Goal: Transaction & Acquisition: Book appointment/travel/reservation

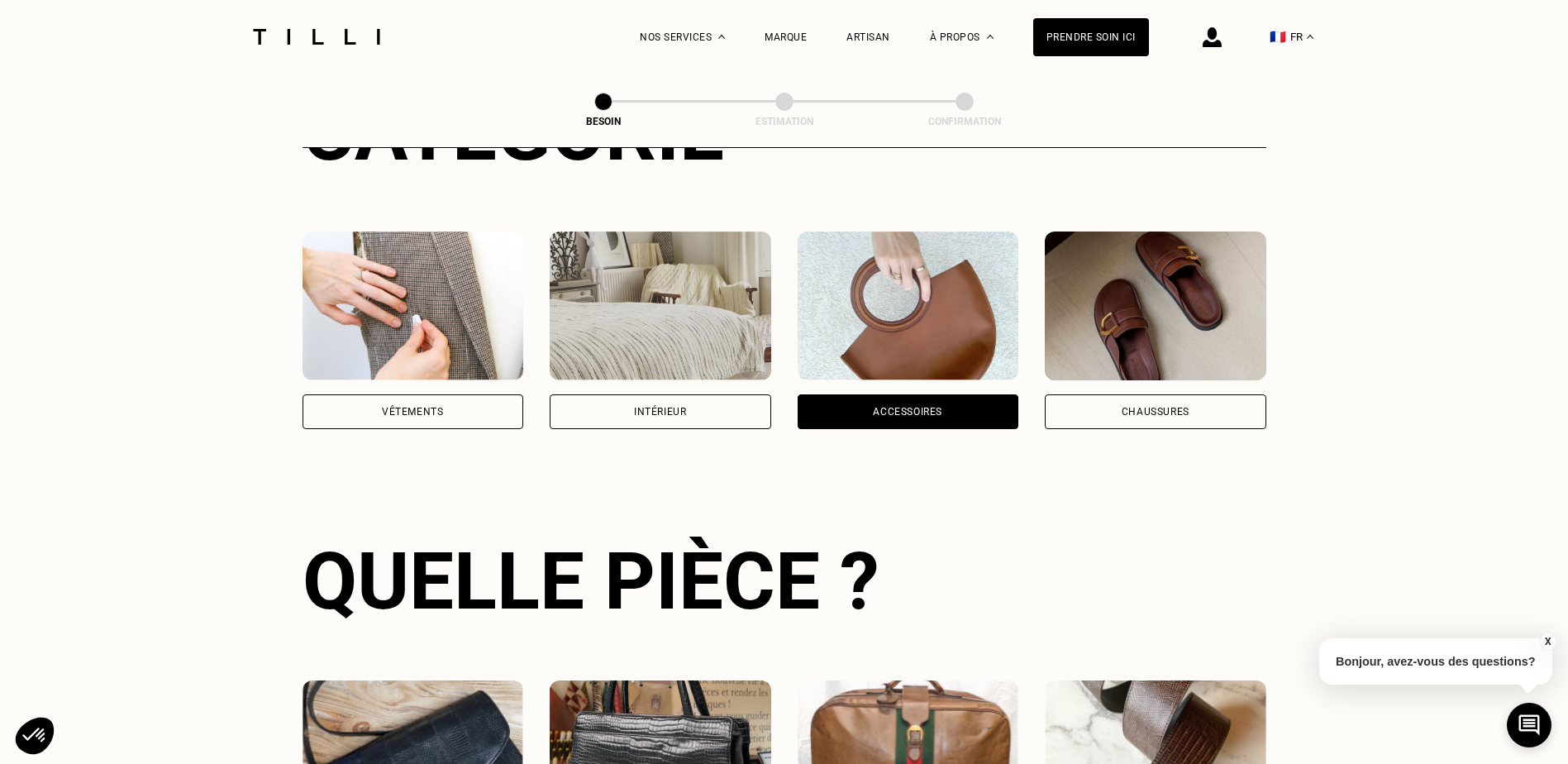
scroll to position [210, 0]
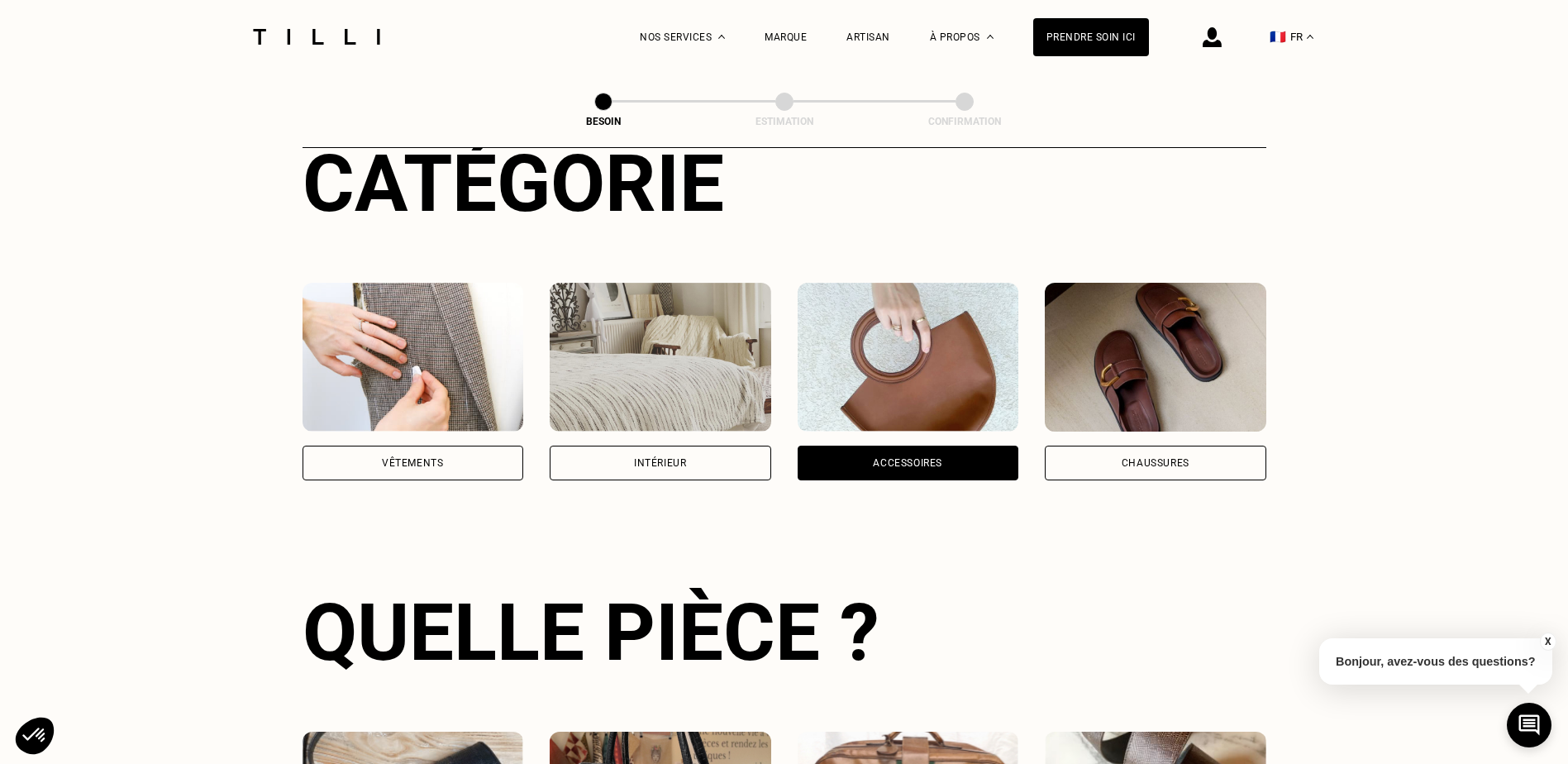
click at [1196, 460] on div "Chaussures" at bounding box center [1155, 463] width 221 height 35
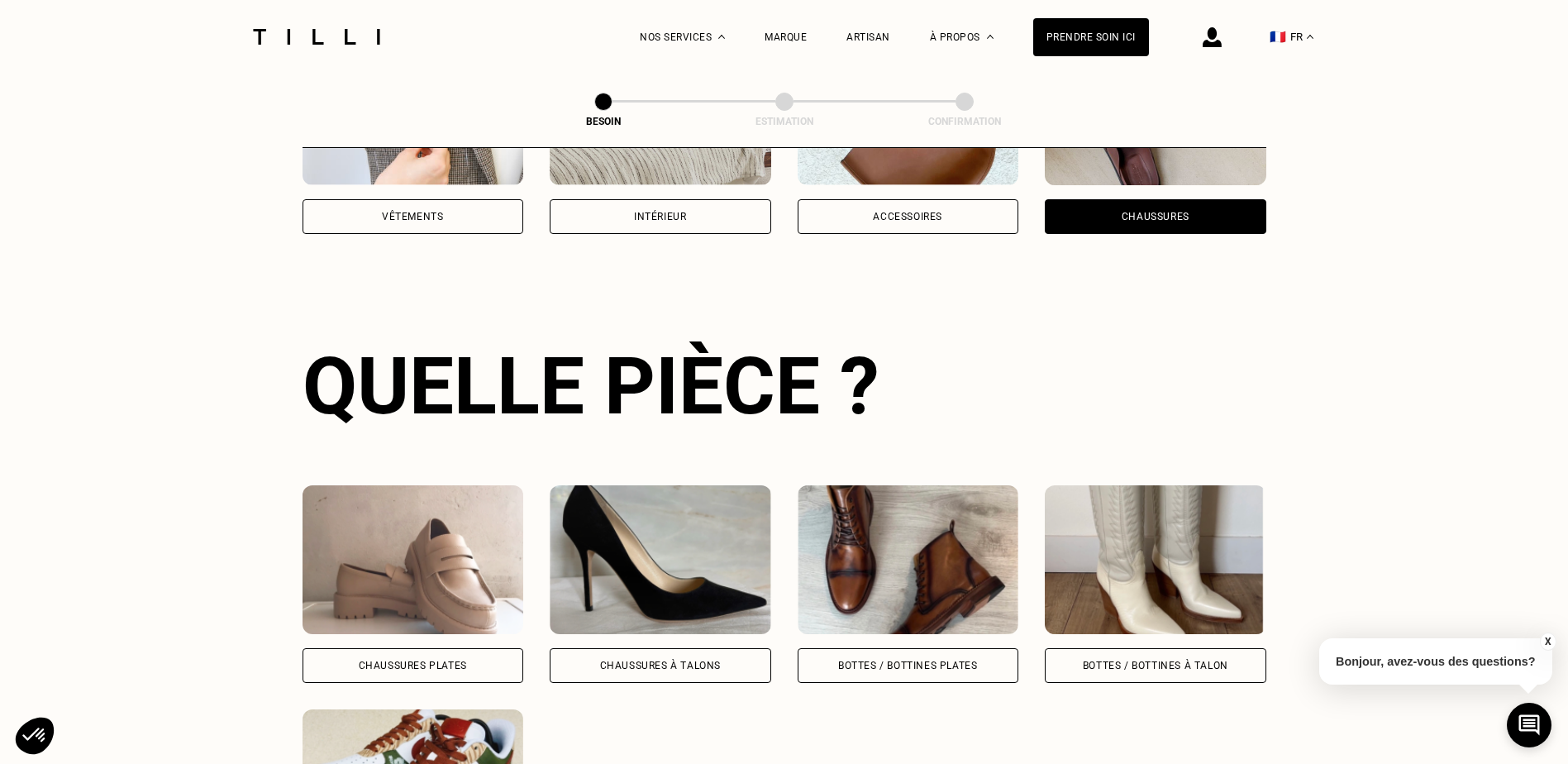
scroll to position [540, 0]
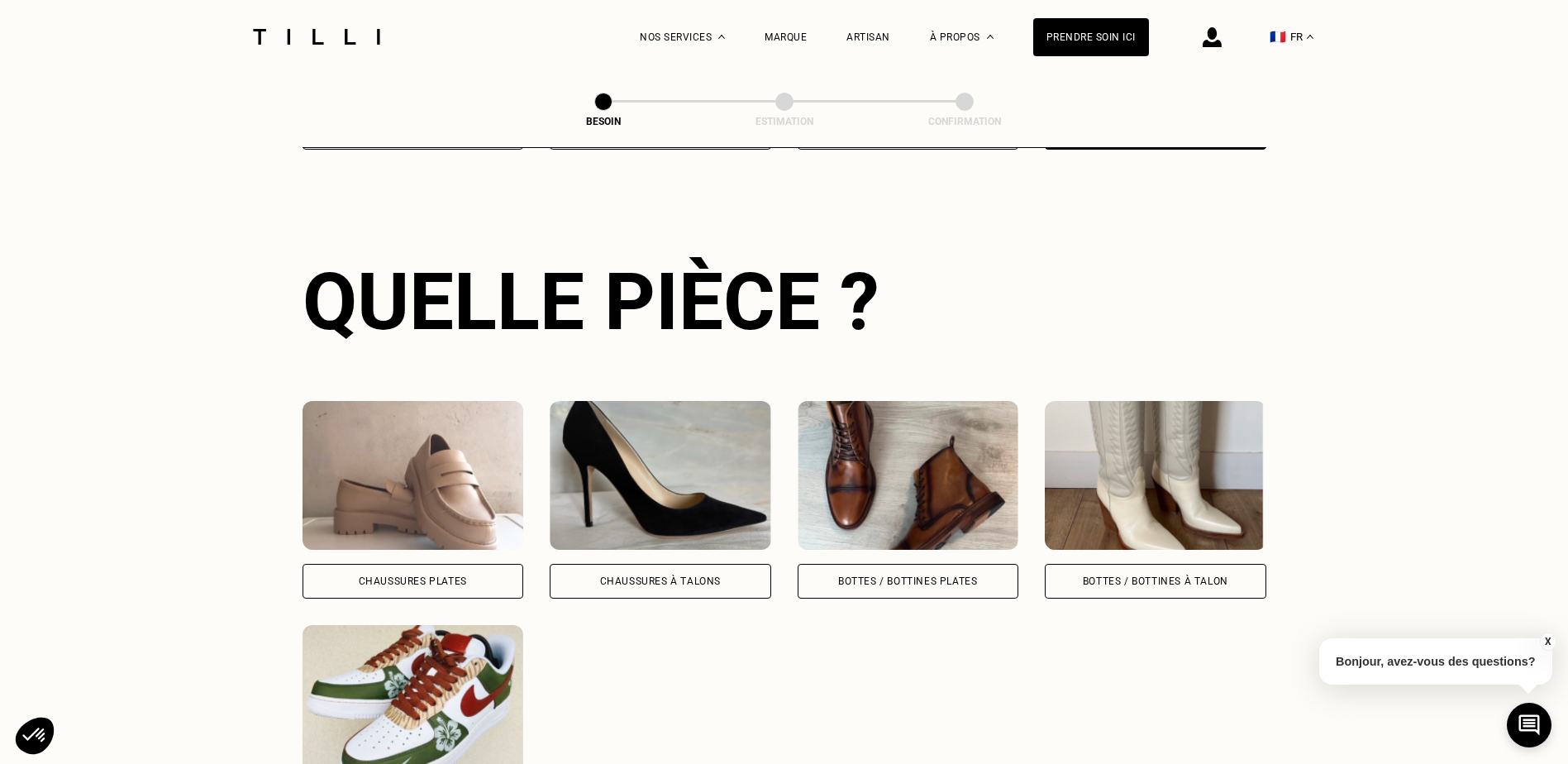
click at [425, 564] on div "Chaussures Plates" at bounding box center [413, 581] width 221 height 35
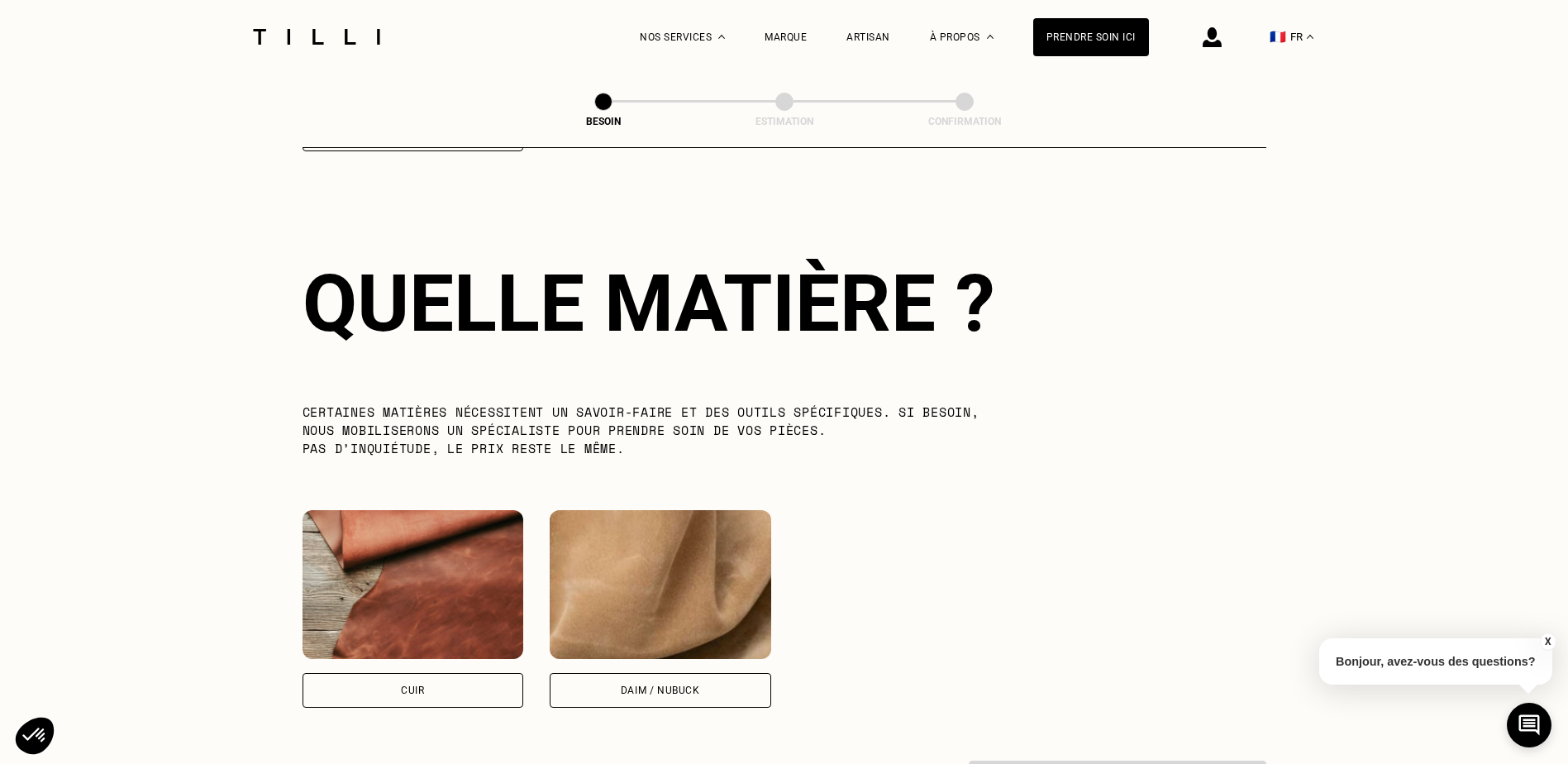
scroll to position [1216, 0]
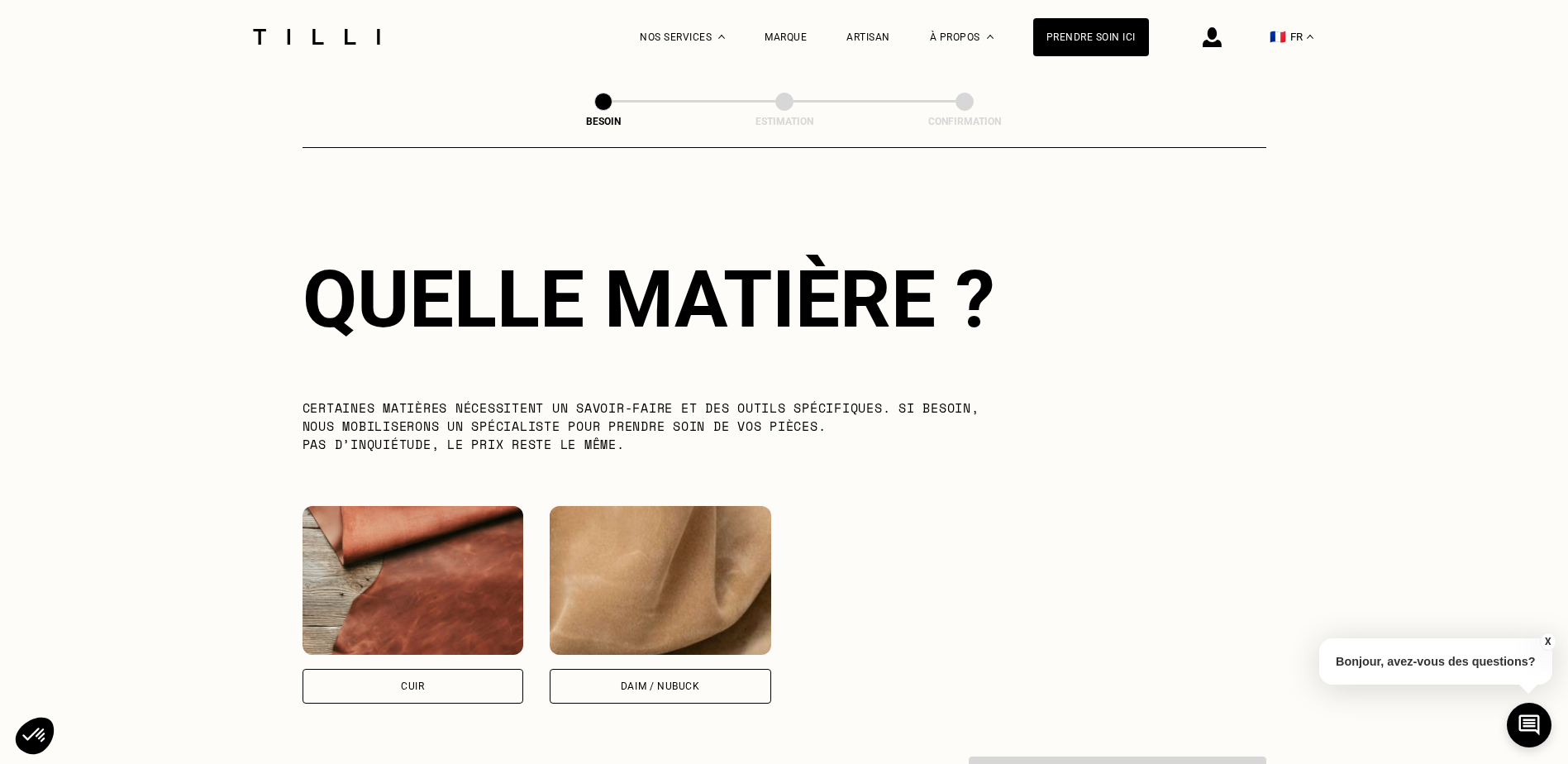
click at [444, 689] on div "Cuir" at bounding box center [413, 686] width 221 height 35
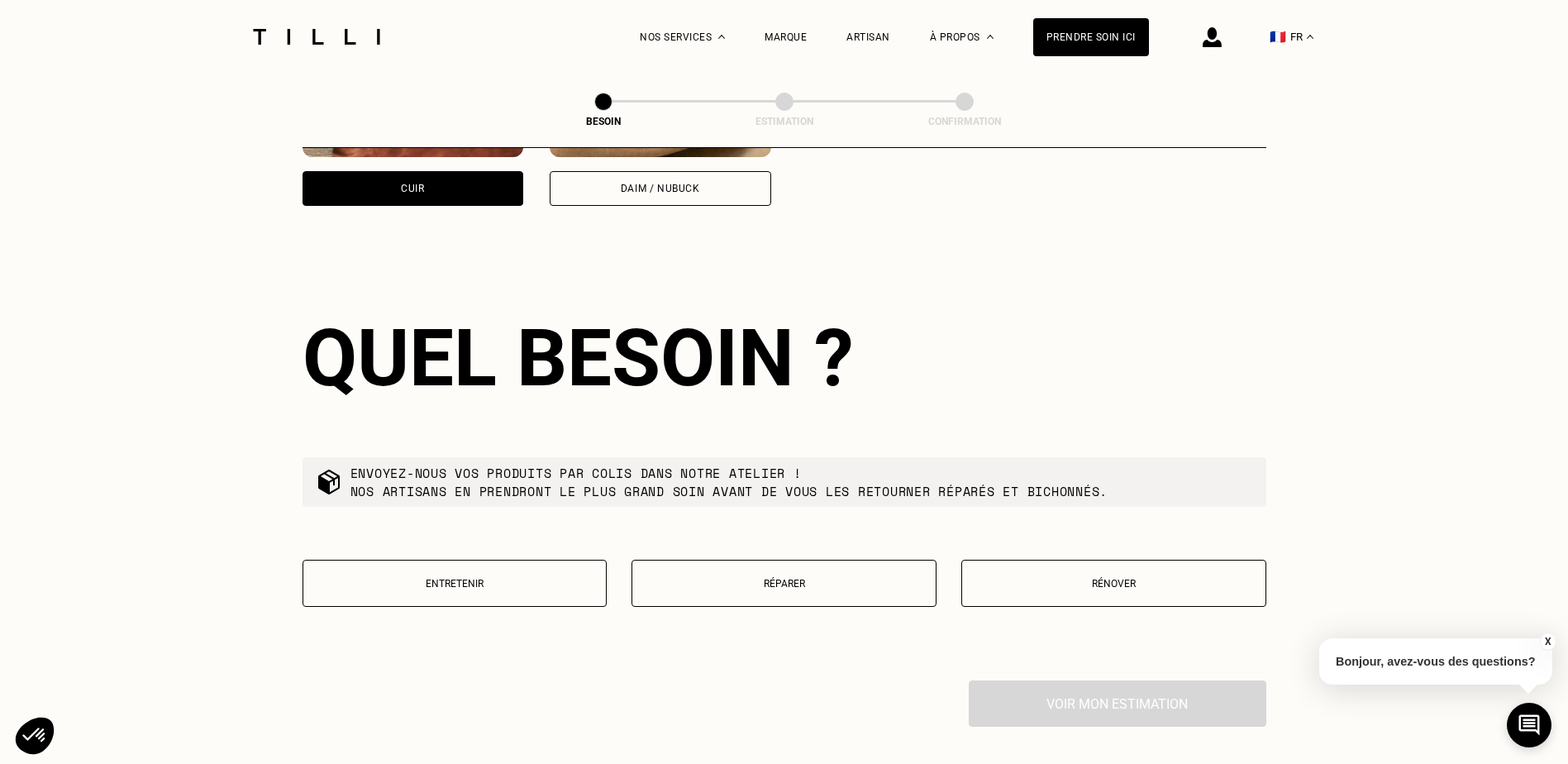
scroll to position [1775, 0]
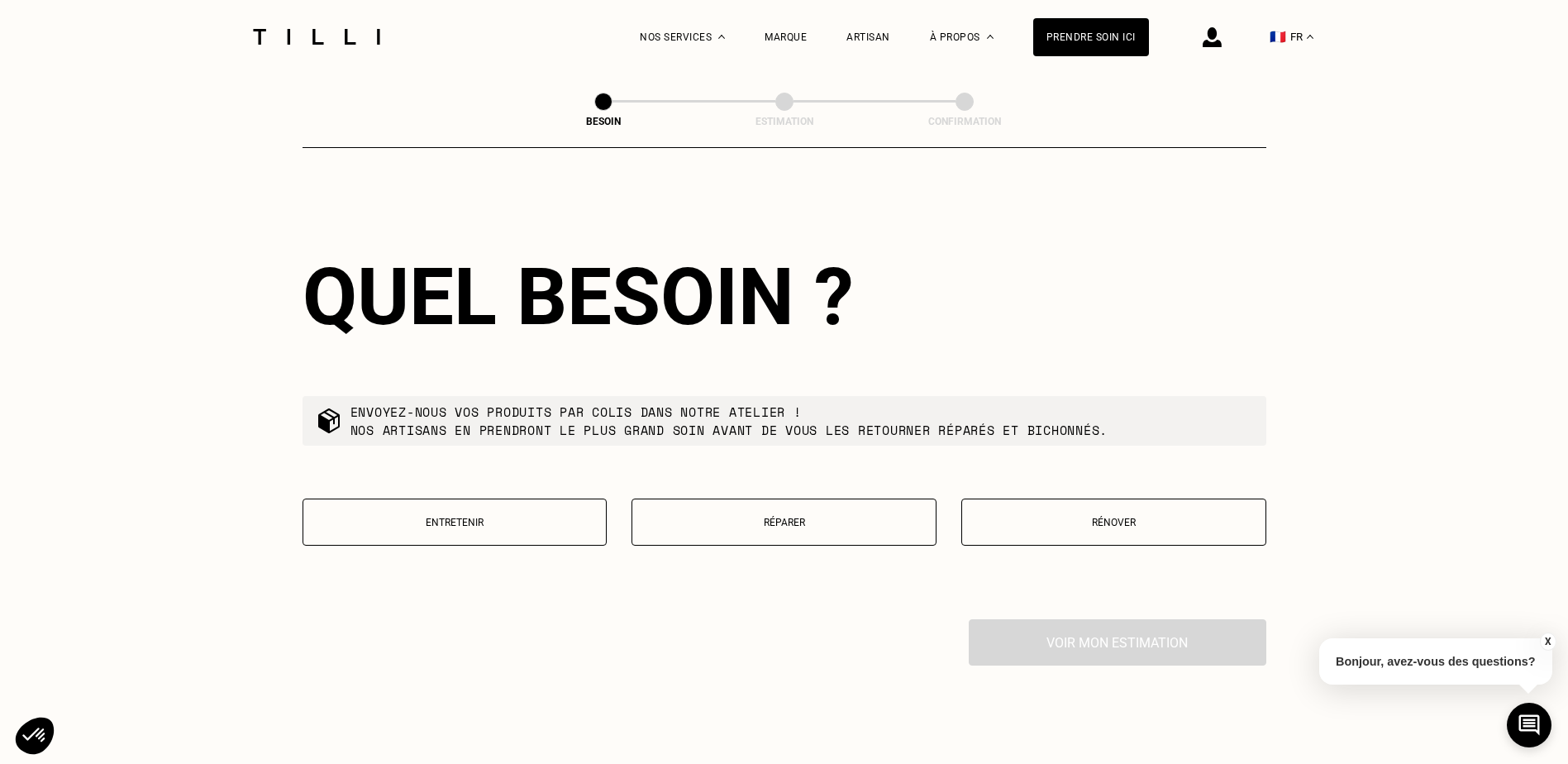
click at [1057, 517] on p "Rénover" at bounding box center [1114, 522] width 287 height 11
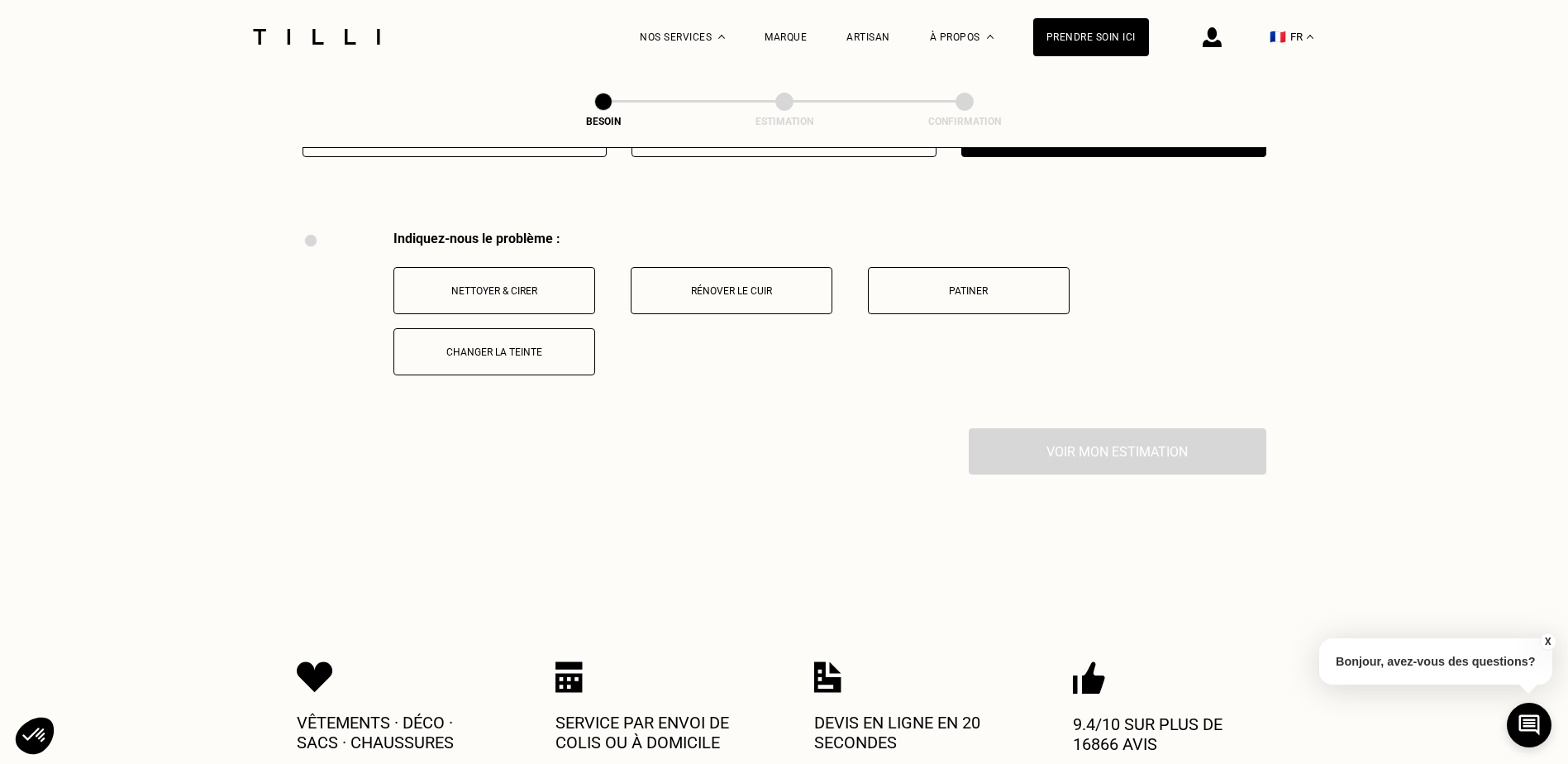
scroll to position [2199, 0]
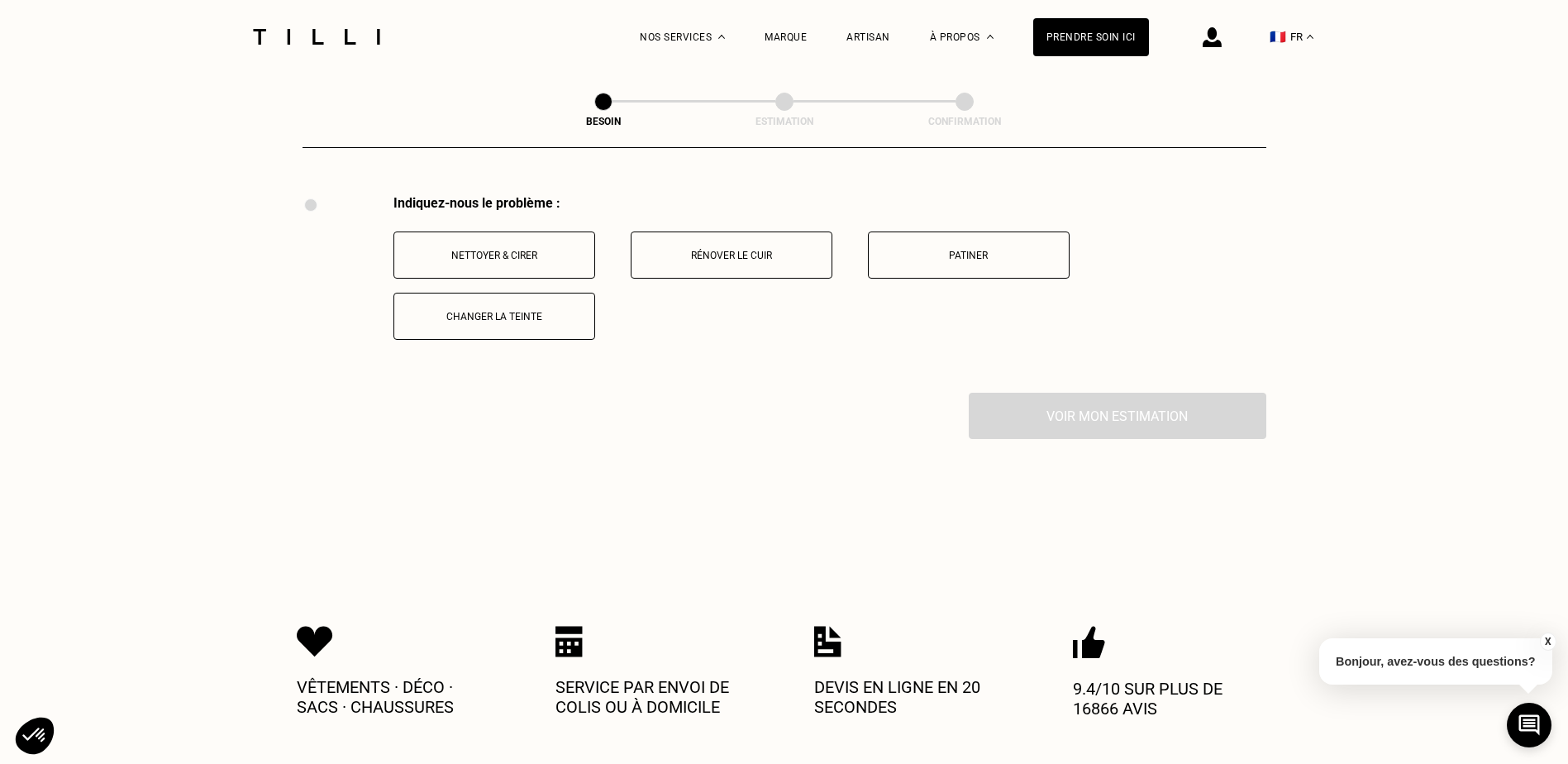
click at [559, 261] on button "Nettoyer & cirer" at bounding box center [494, 255] width 202 height 47
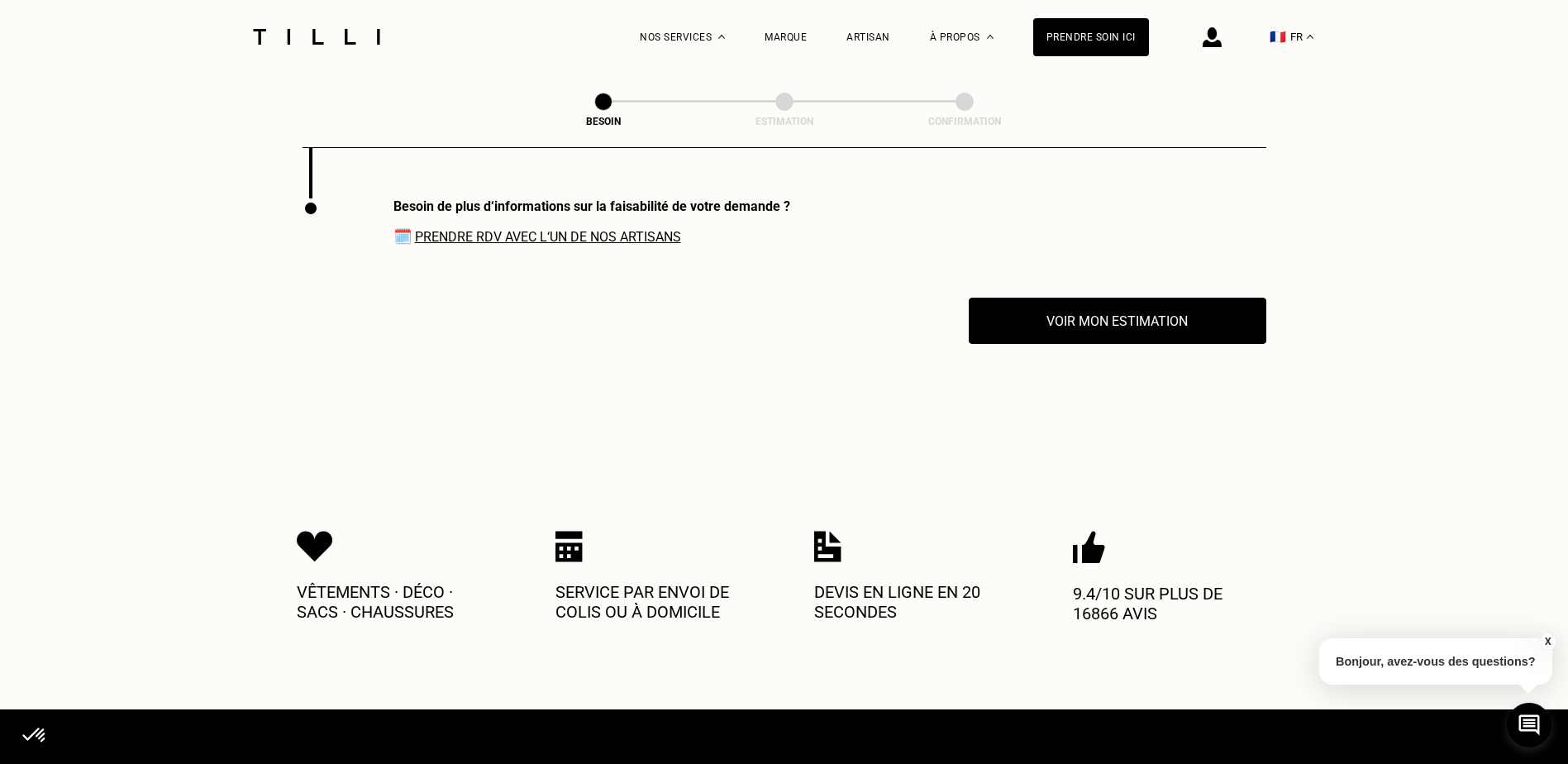
scroll to position [2396, 0]
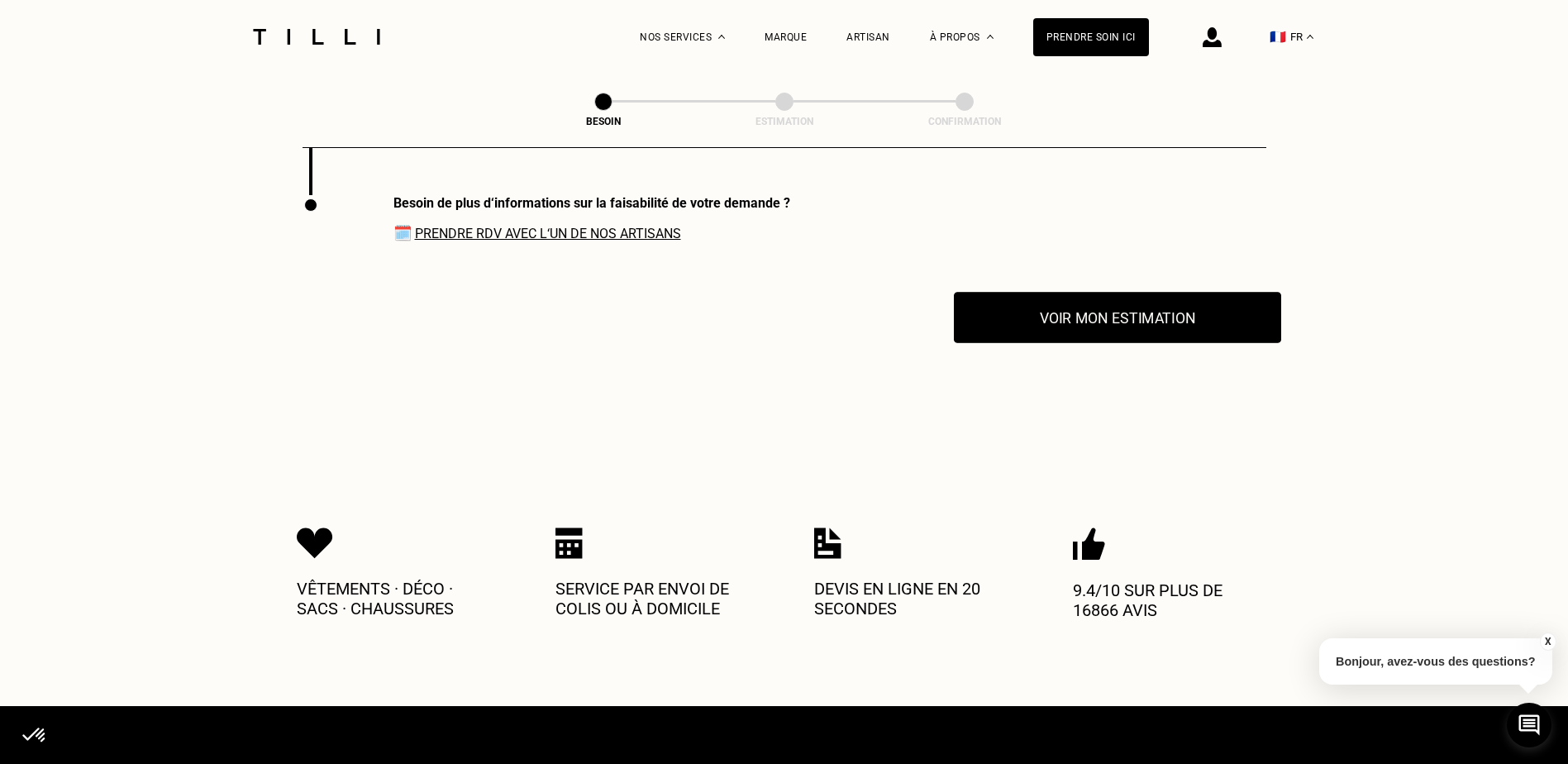
click at [1210, 330] on button "Voir mon estimation" at bounding box center [1117, 317] width 327 height 51
click at [1041, 301] on button "Voir mon estimation" at bounding box center [1117, 317] width 327 height 51
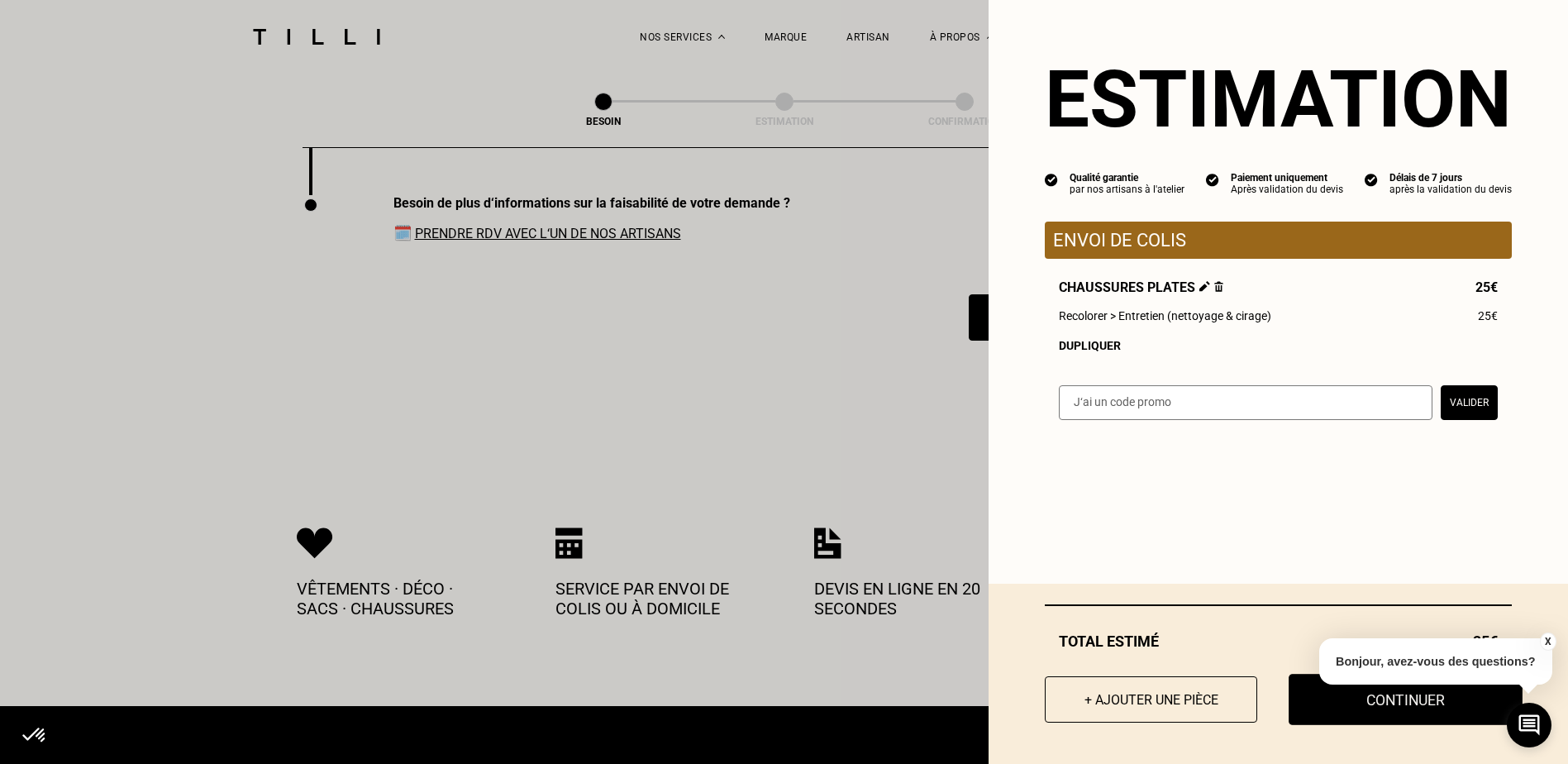
click at [1360, 700] on button "Continuer" at bounding box center [1406, 699] width 234 height 51
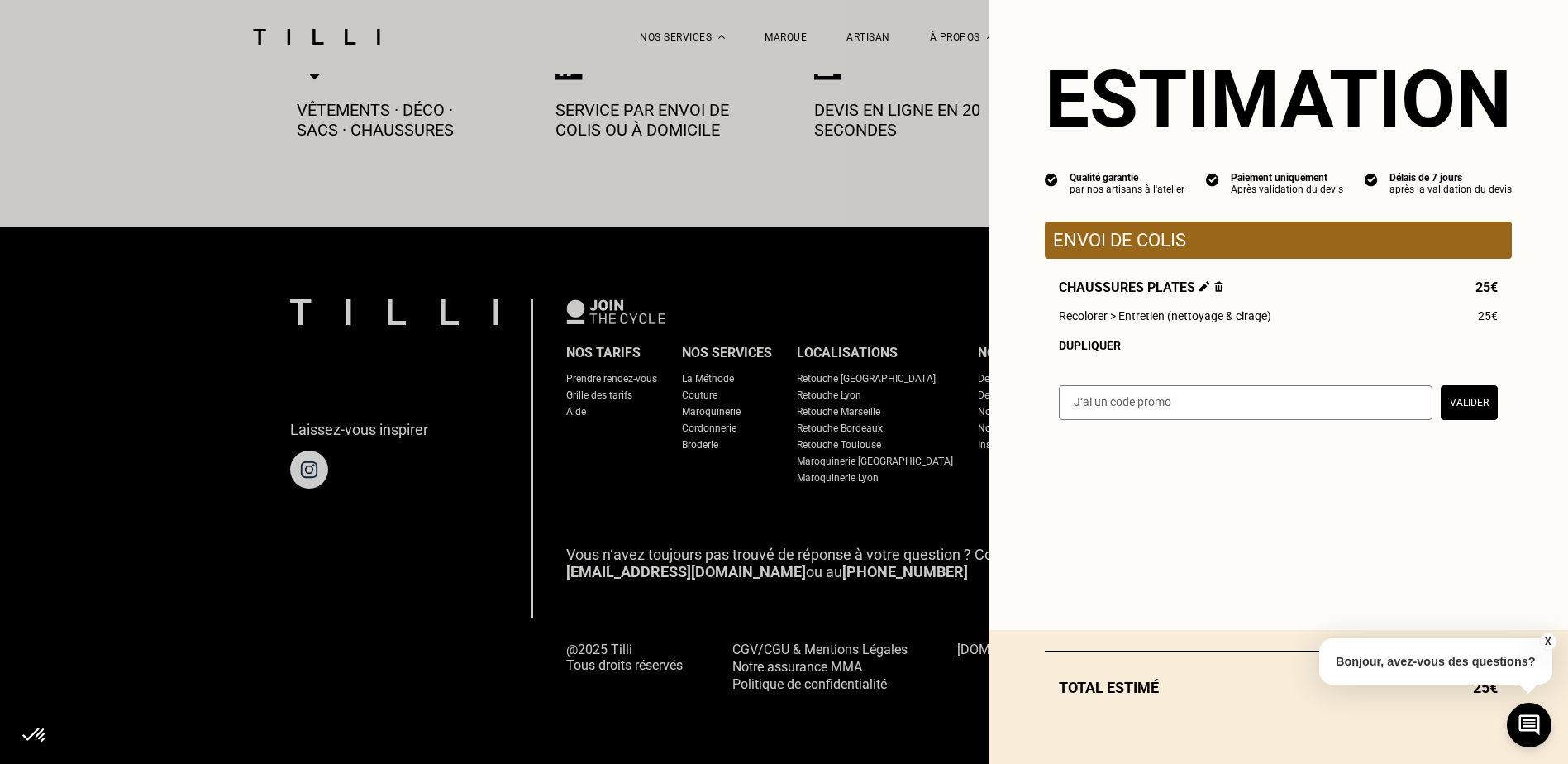
scroll to position [911, 0]
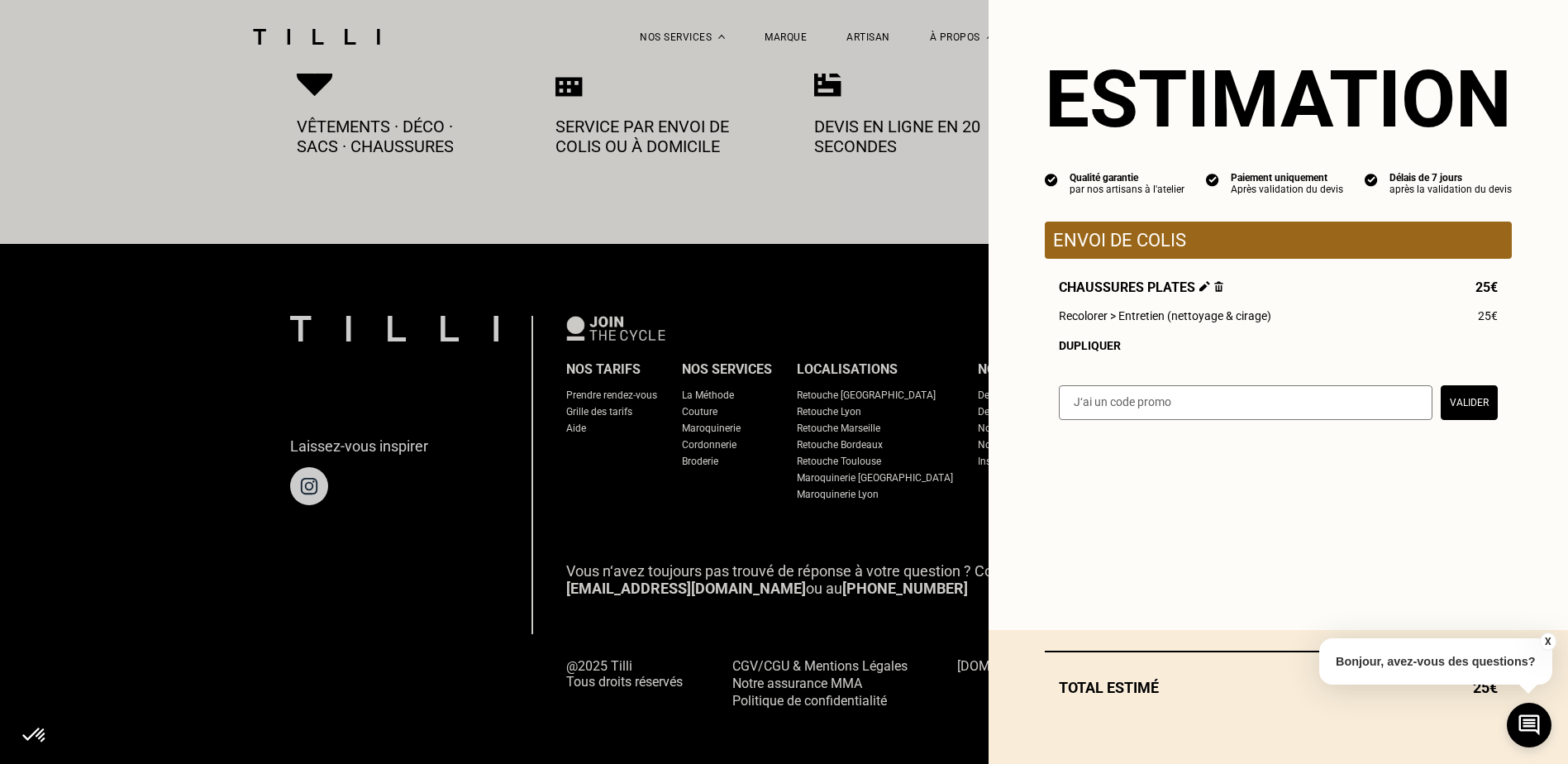
select select "FR"
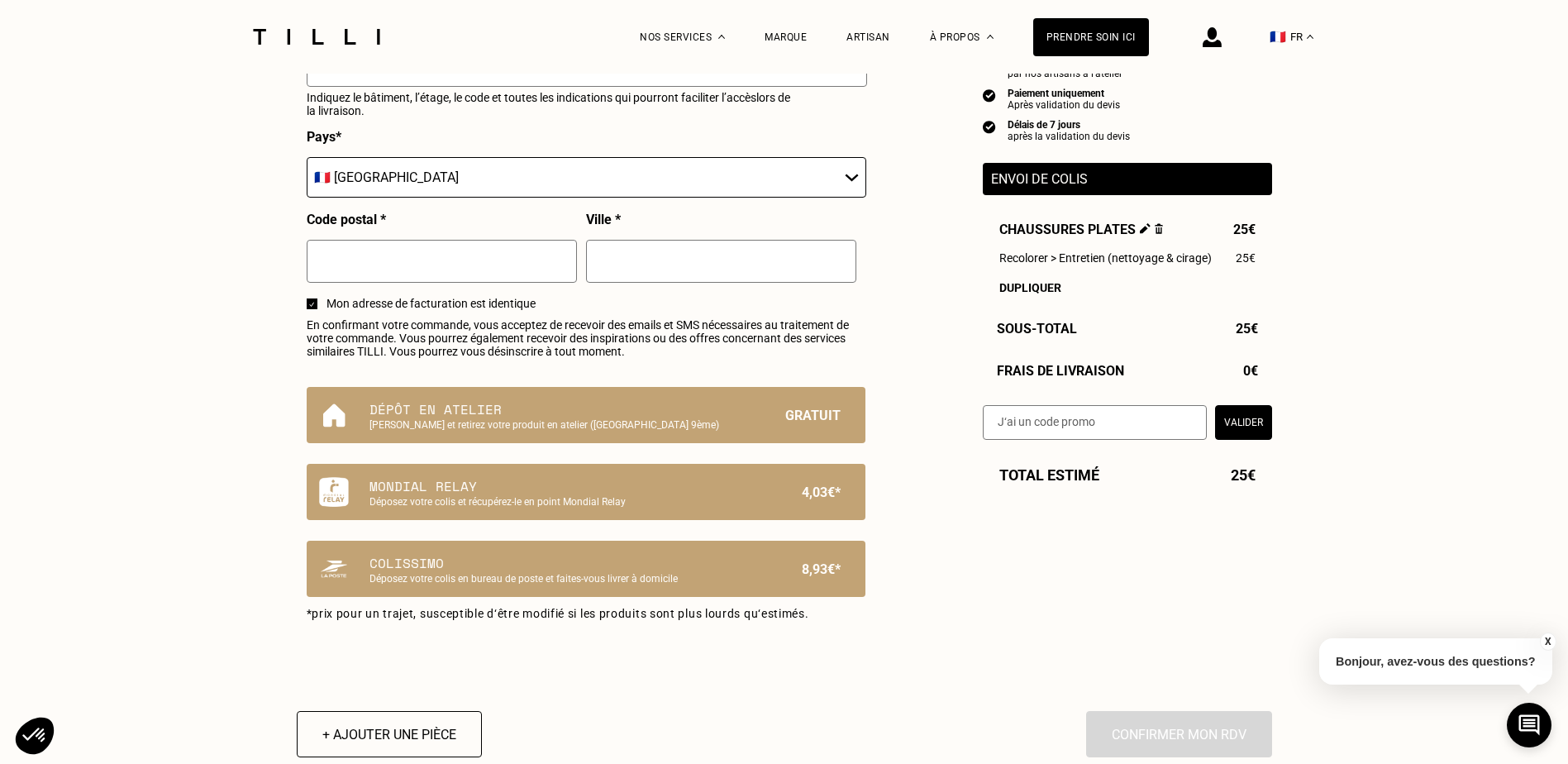
scroll to position [826, 0]
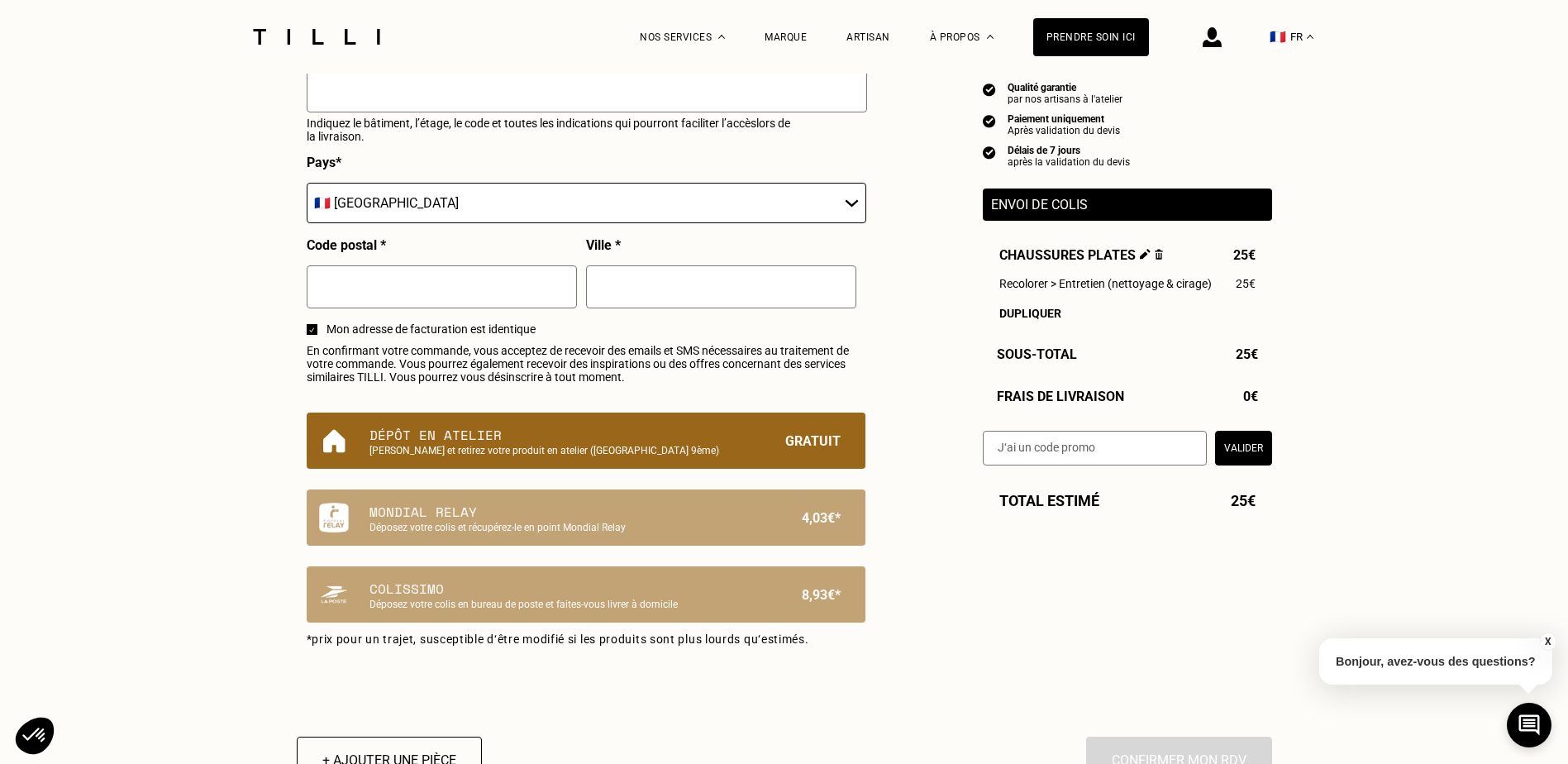
click at [787, 448] on p "Gratuit" at bounding box center [813, 441] width 56 height 31
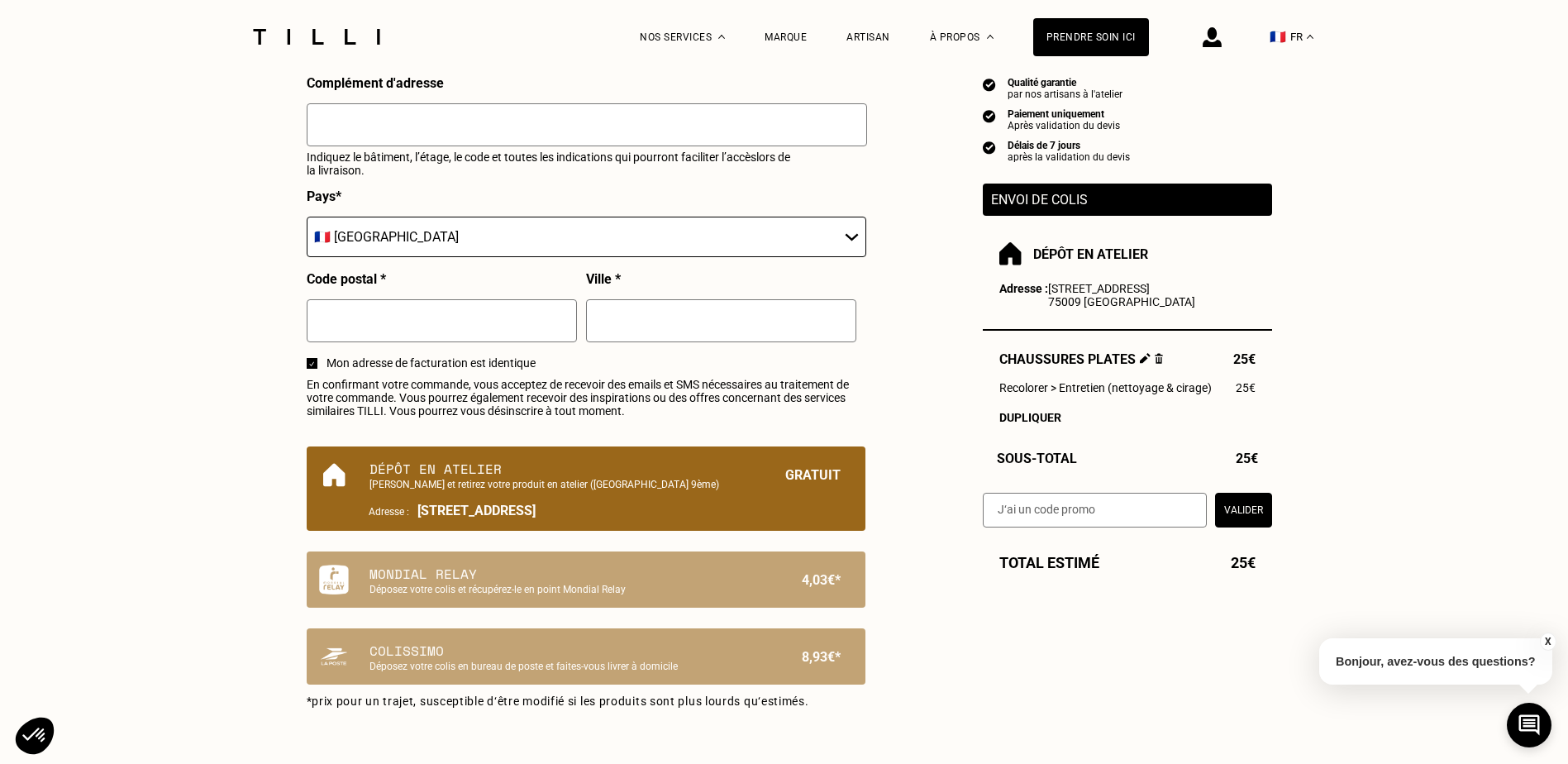
scroll to position [1074, 0]
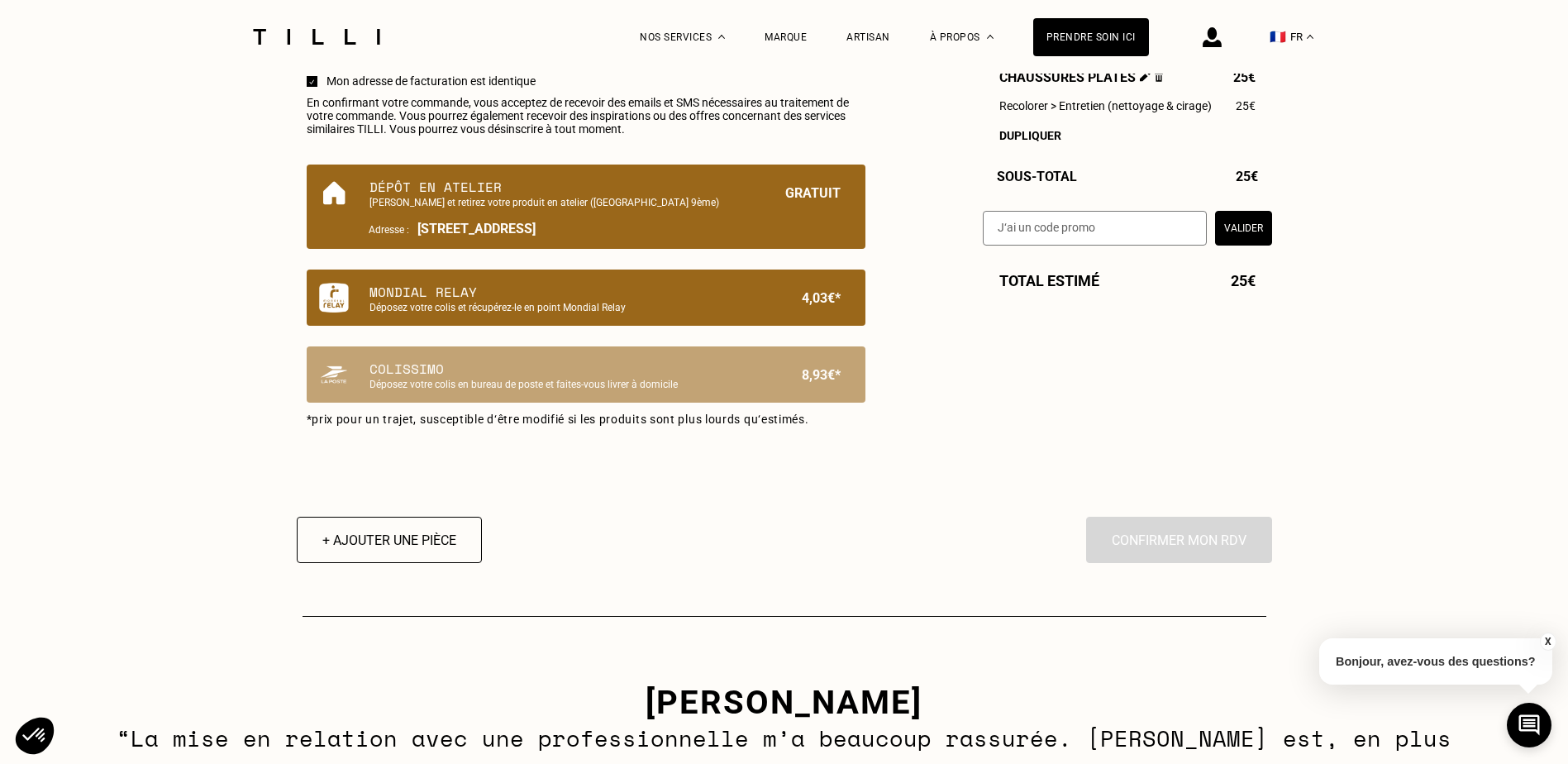
click at [526, 313] on p "Déposez votre colis et récupérez-le en point Mondial Relay" at bounding box center [558, 307] width 377 height 11
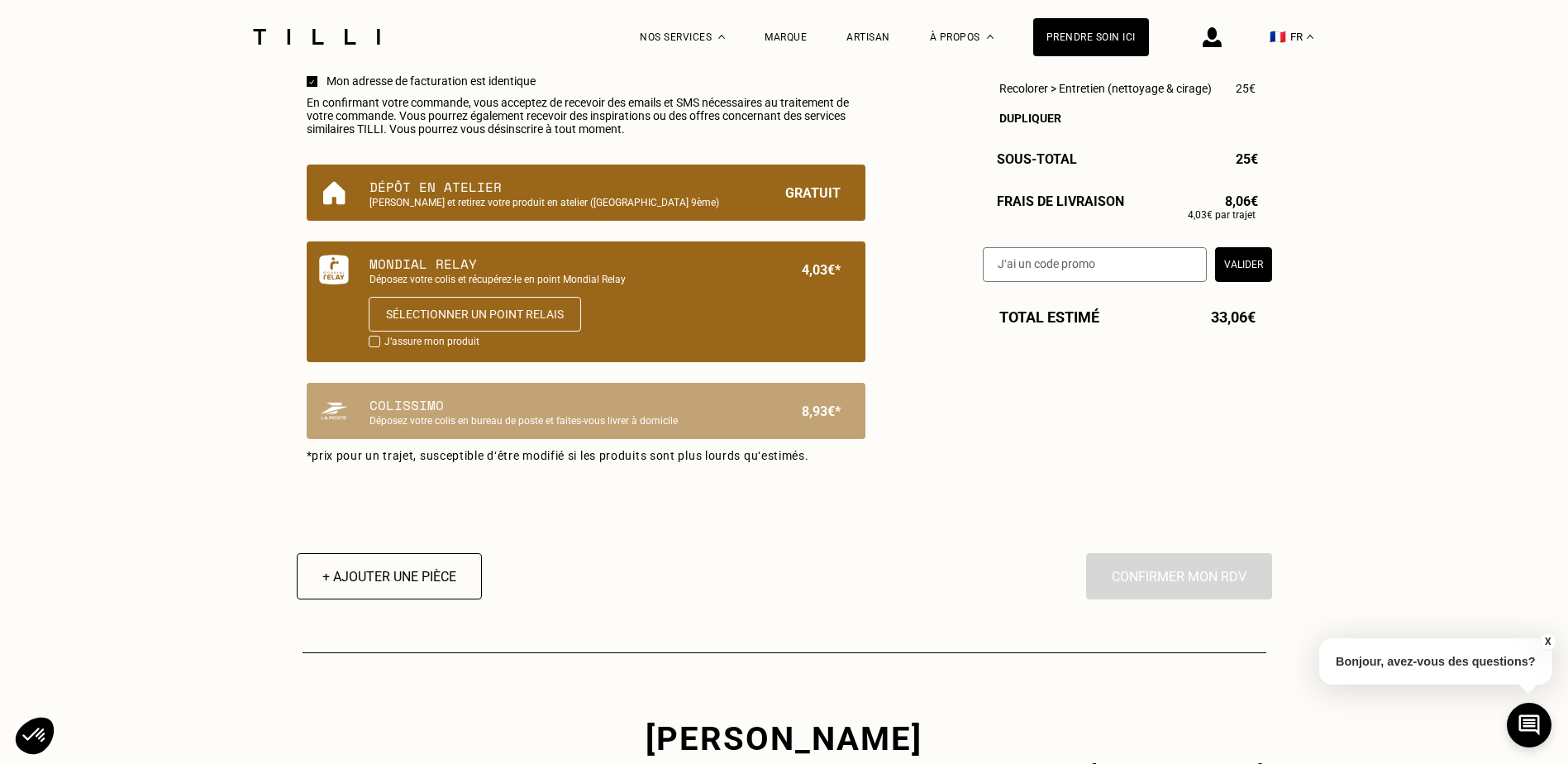
click at [471, 208] on p "[PERSON_NAME] et retirez votre produit en atelier ([GEOGRAPHIC_DATA] 9ème)" at bounding box center [558, 202] width 377 height 11
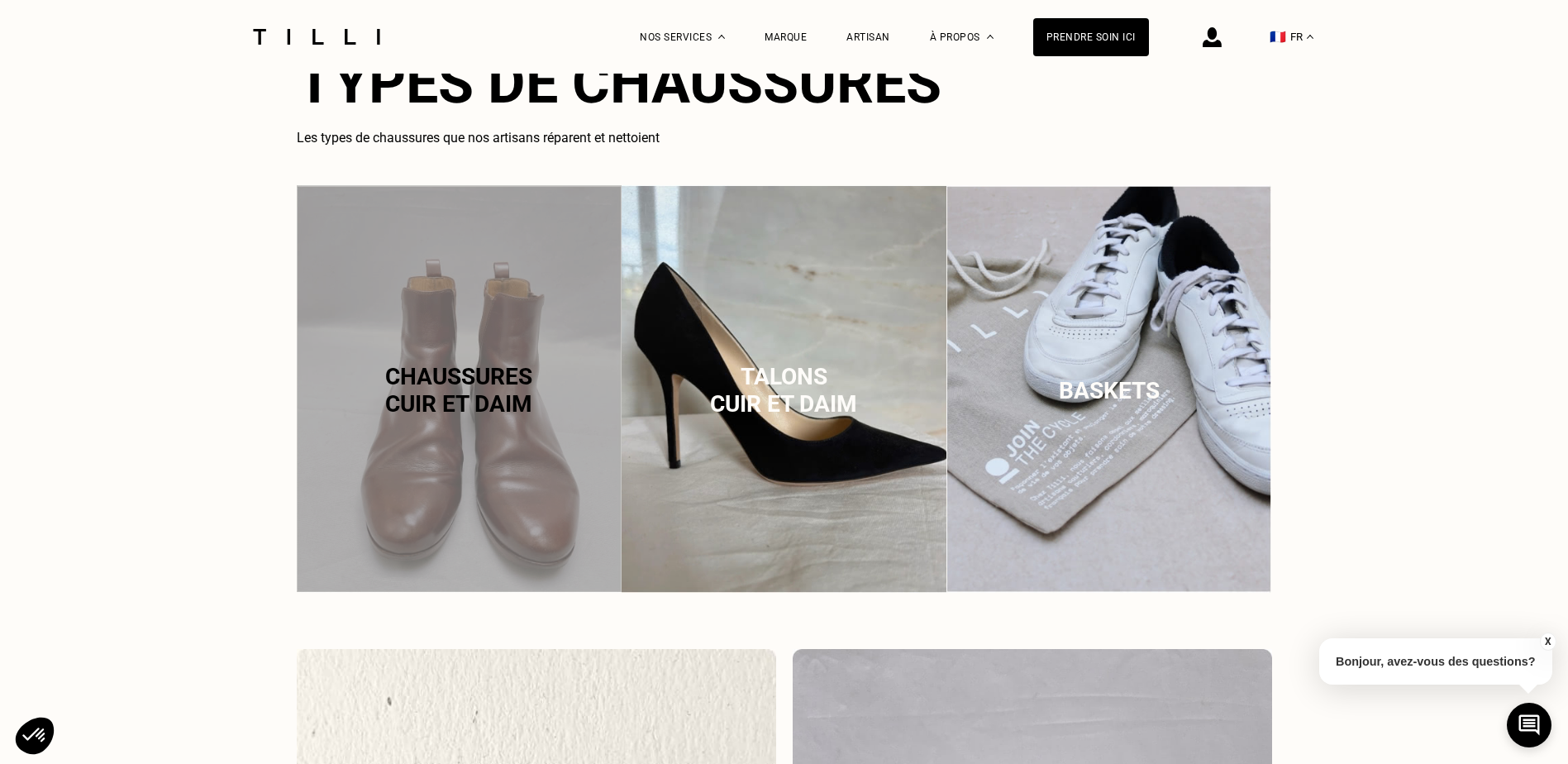
scroll to position [2785, 0]
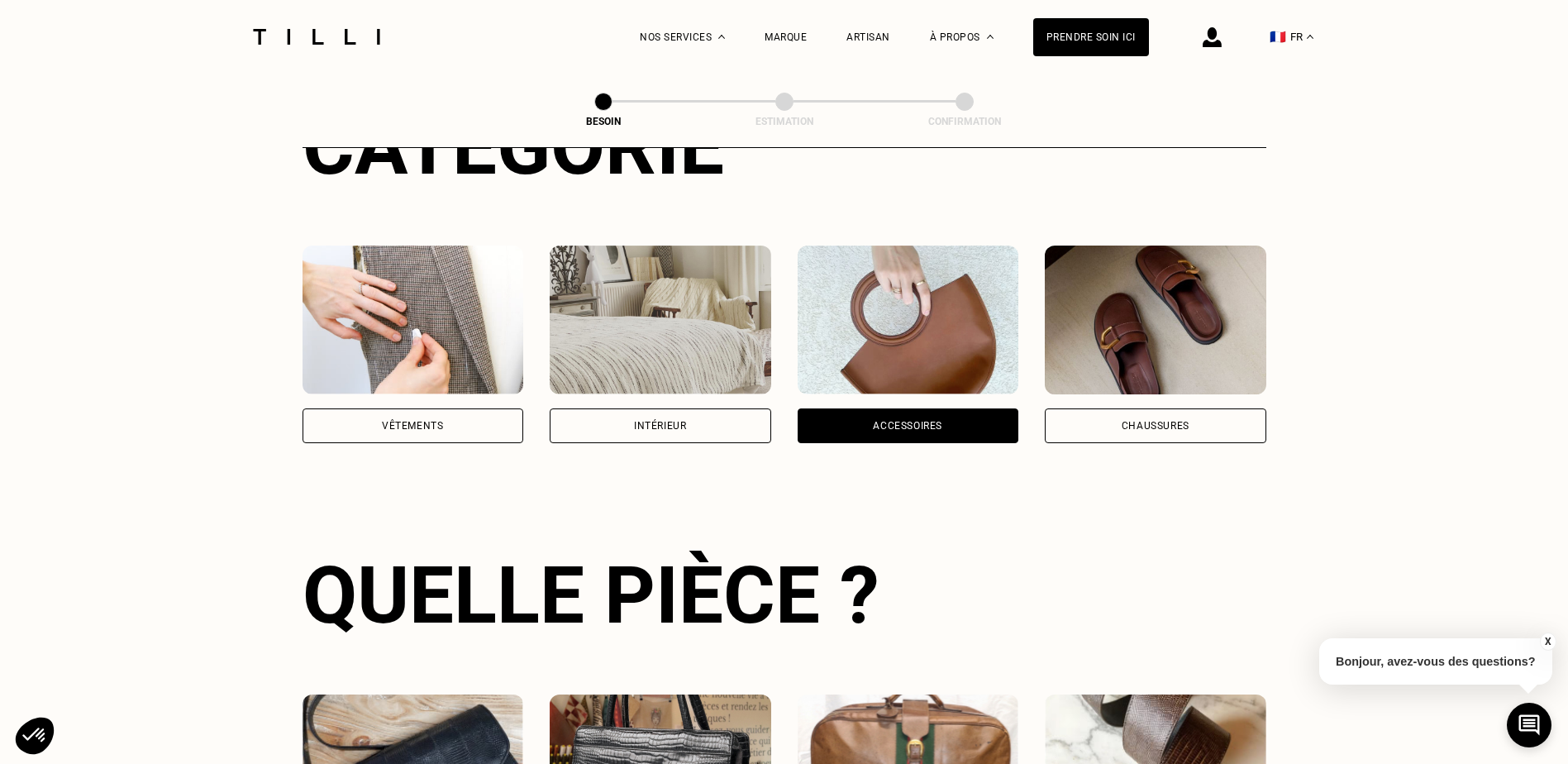
scroll to position [210, 0]
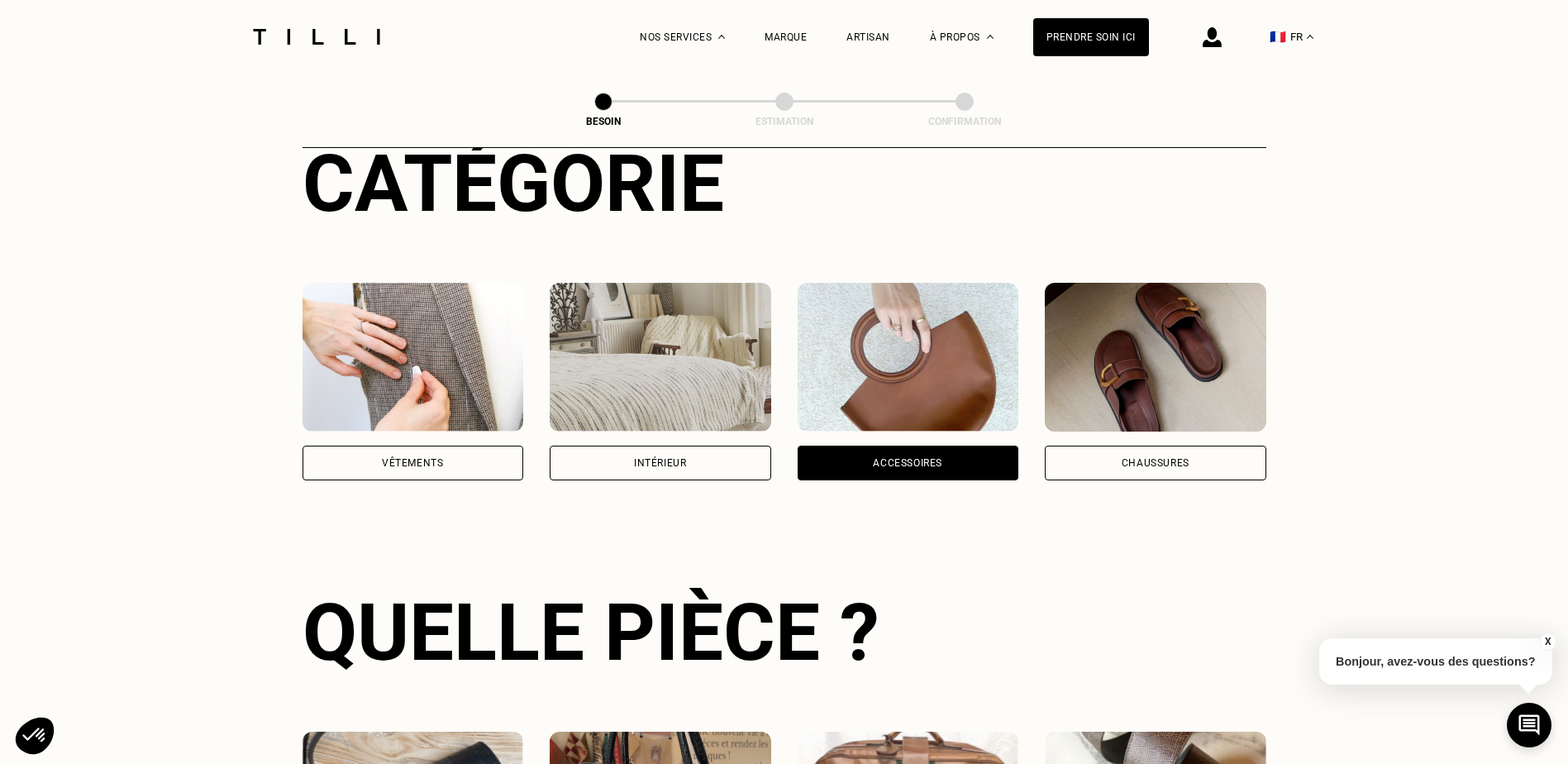
click at [432, 446] on div "Vêtements" at bounding box center [413, 463] width 221 height 35
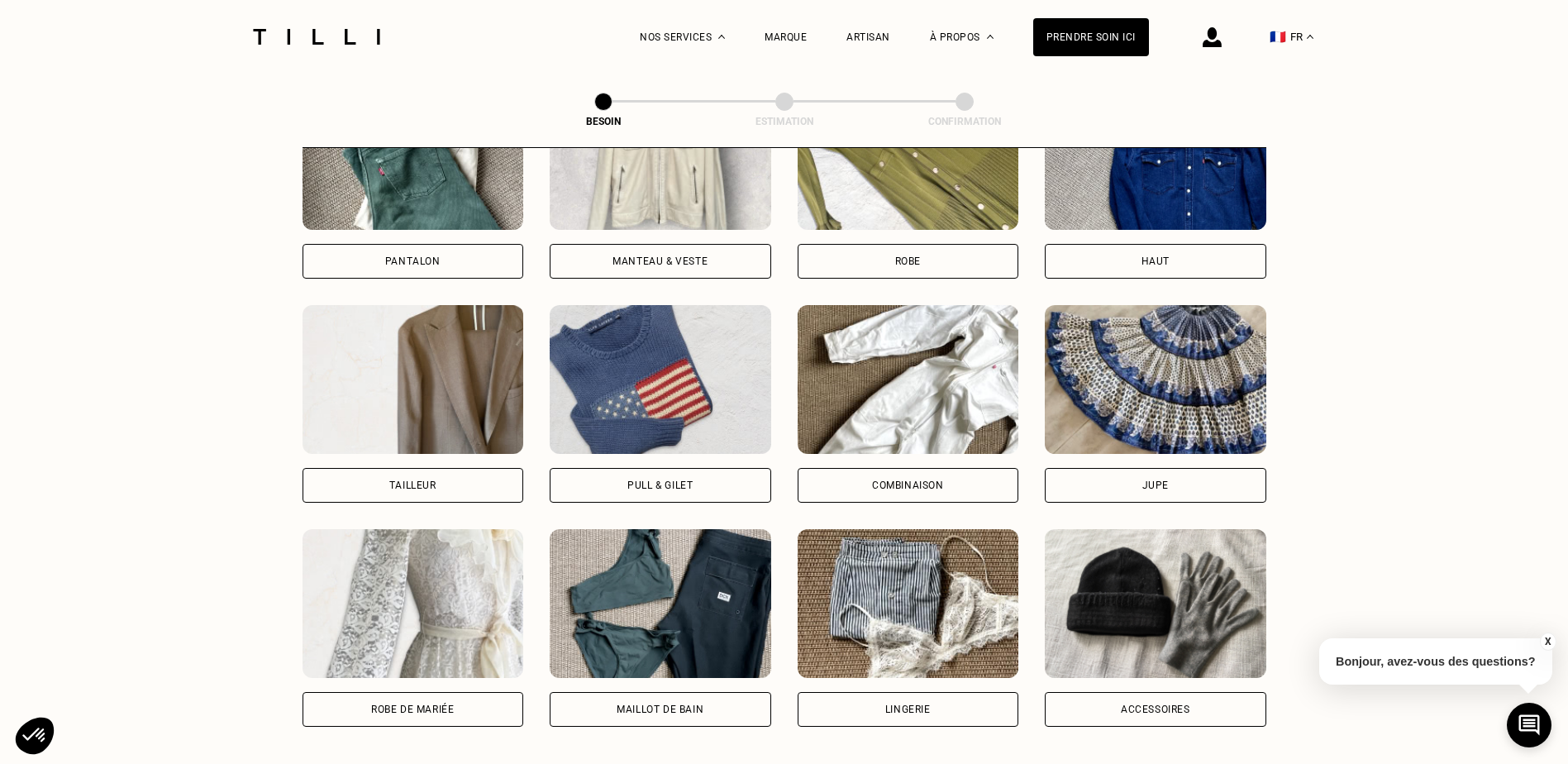
scroll to position [954, 0]
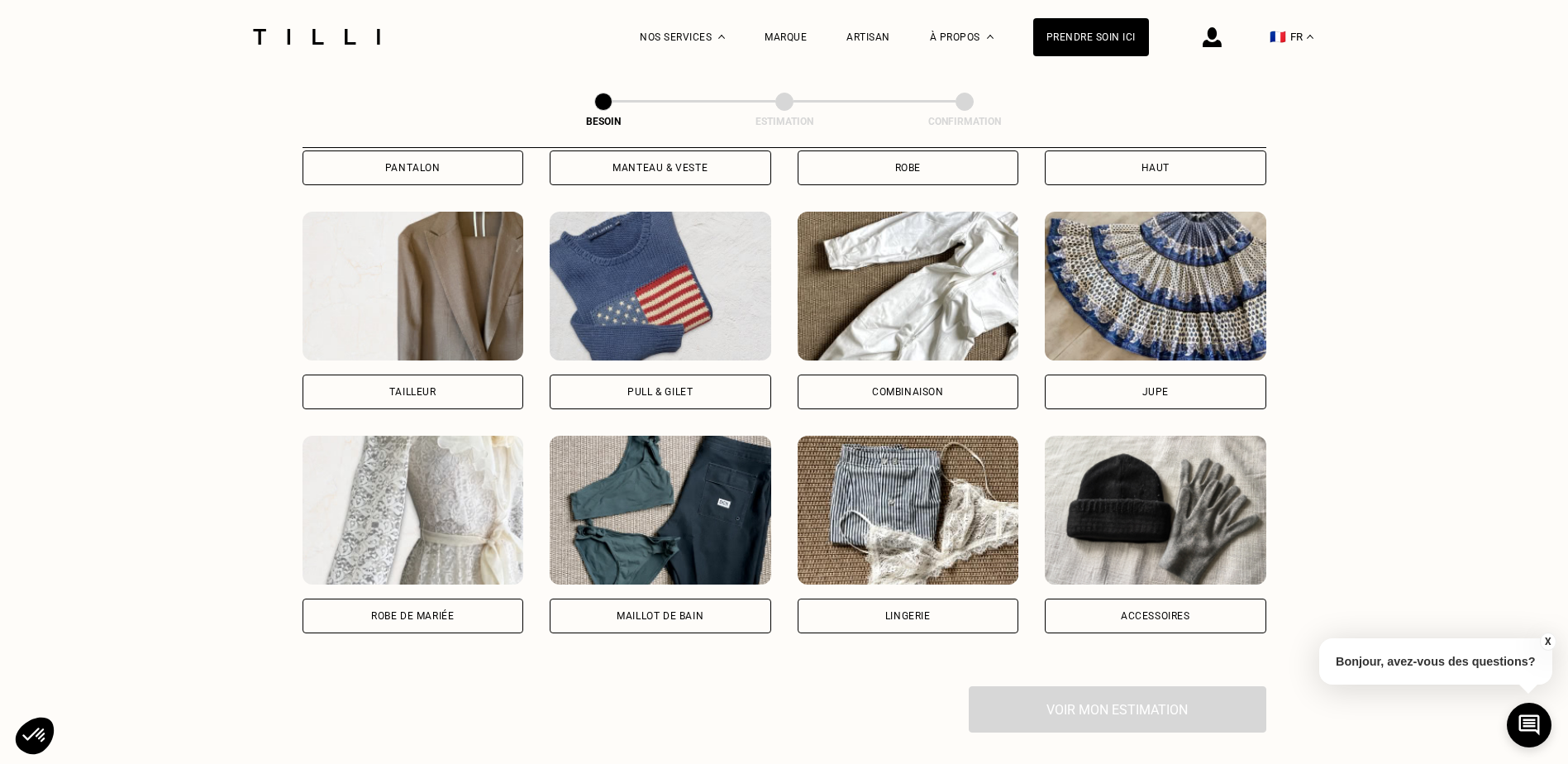
click at [424, 383] on div "Tailleur" at bounding box center [413, 392] width 221 height 35
select select "FR"
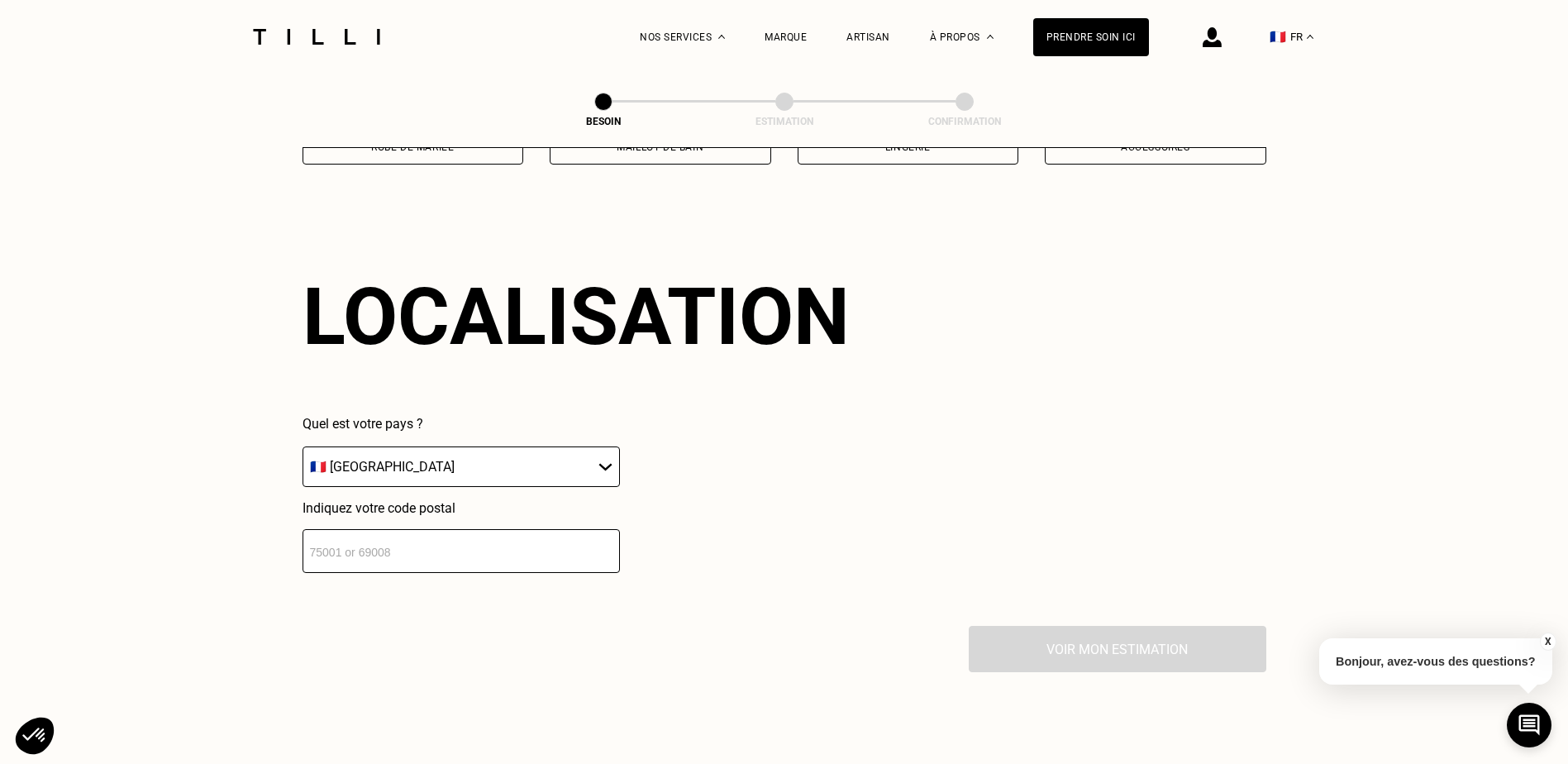
scroll to position [1440, 0]
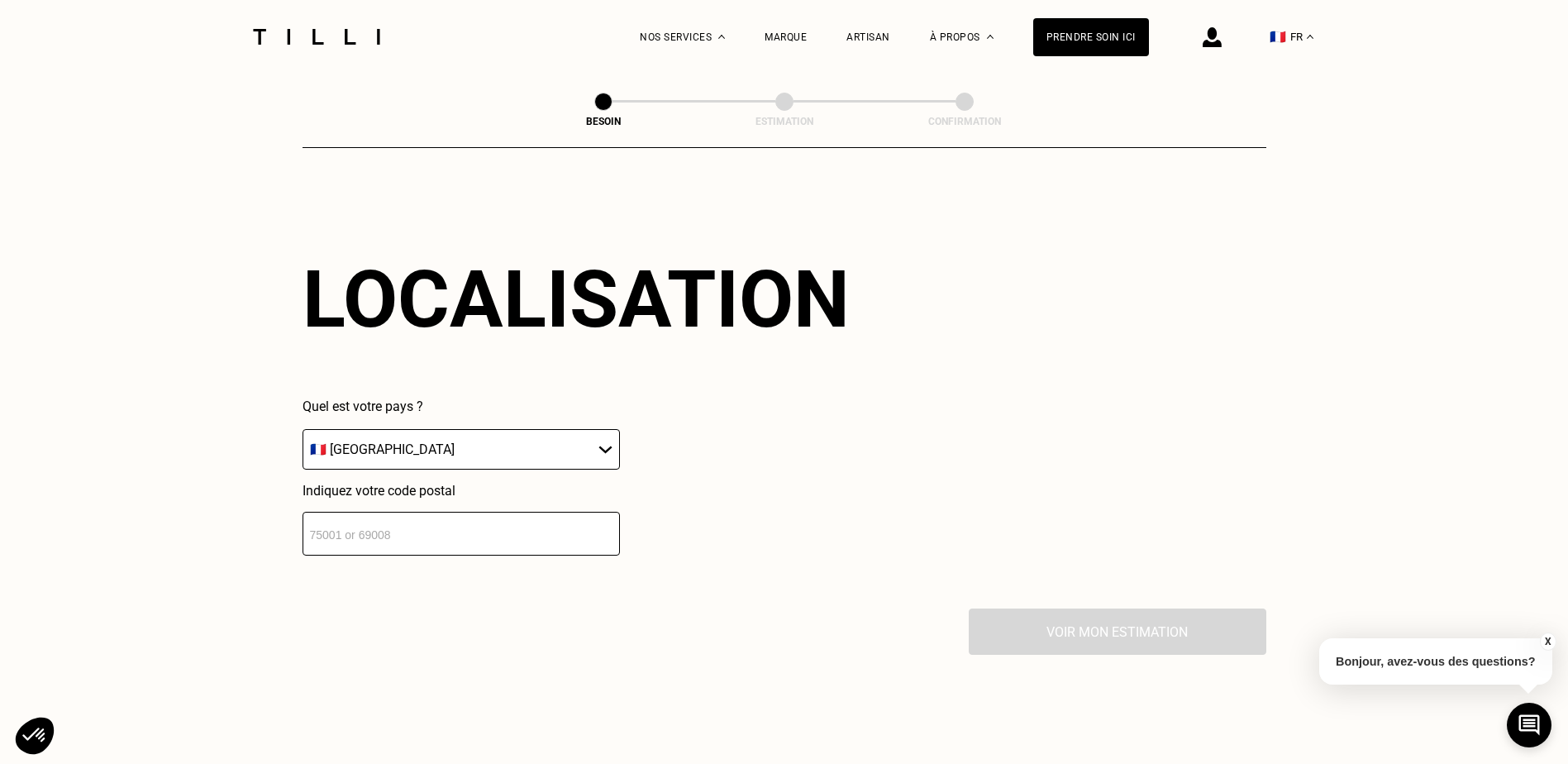
click at [399, 522] on input "number" at bounding box center [461, 533] width 317 height 44
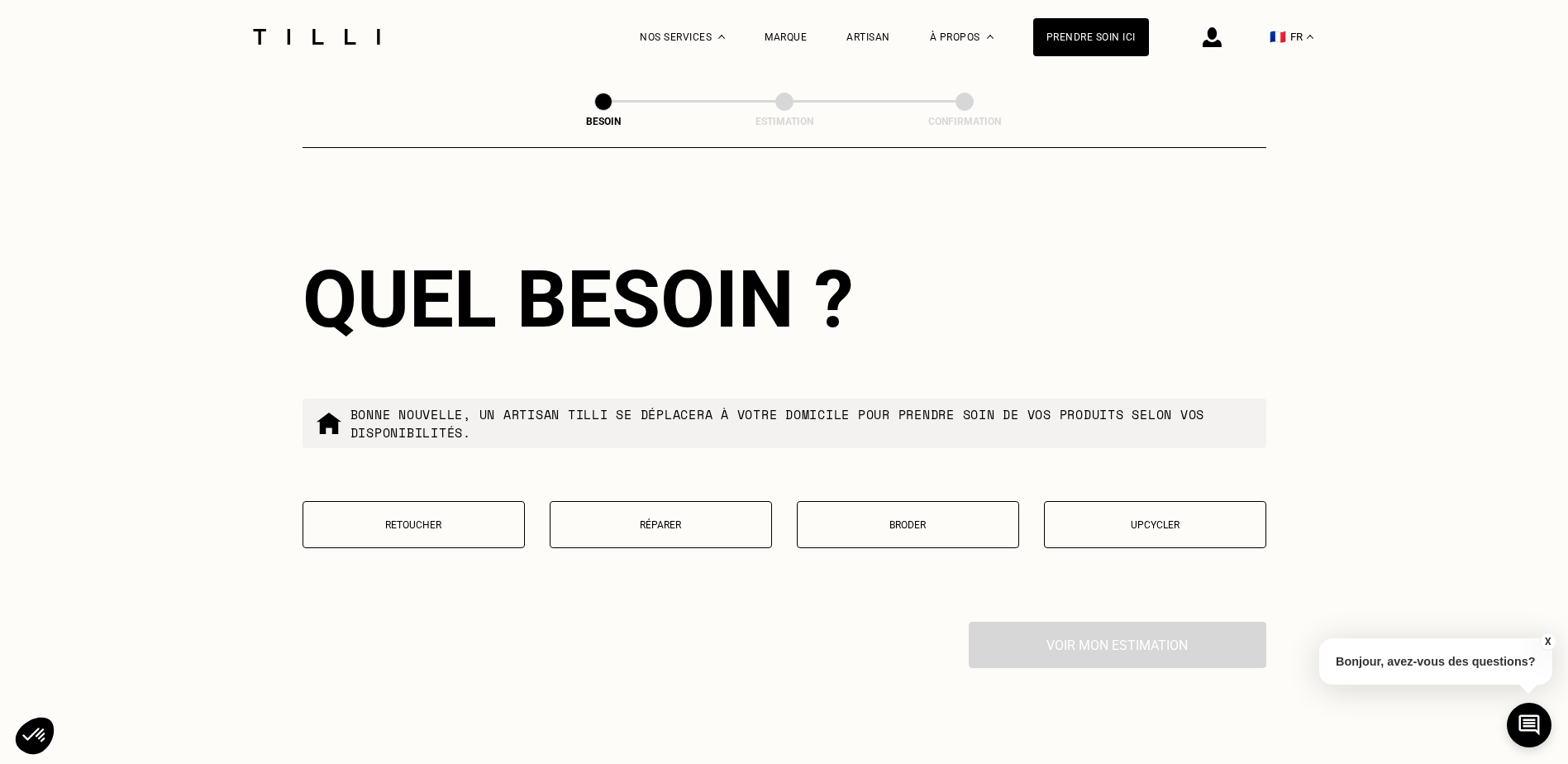
scroll to position [1851, 0]
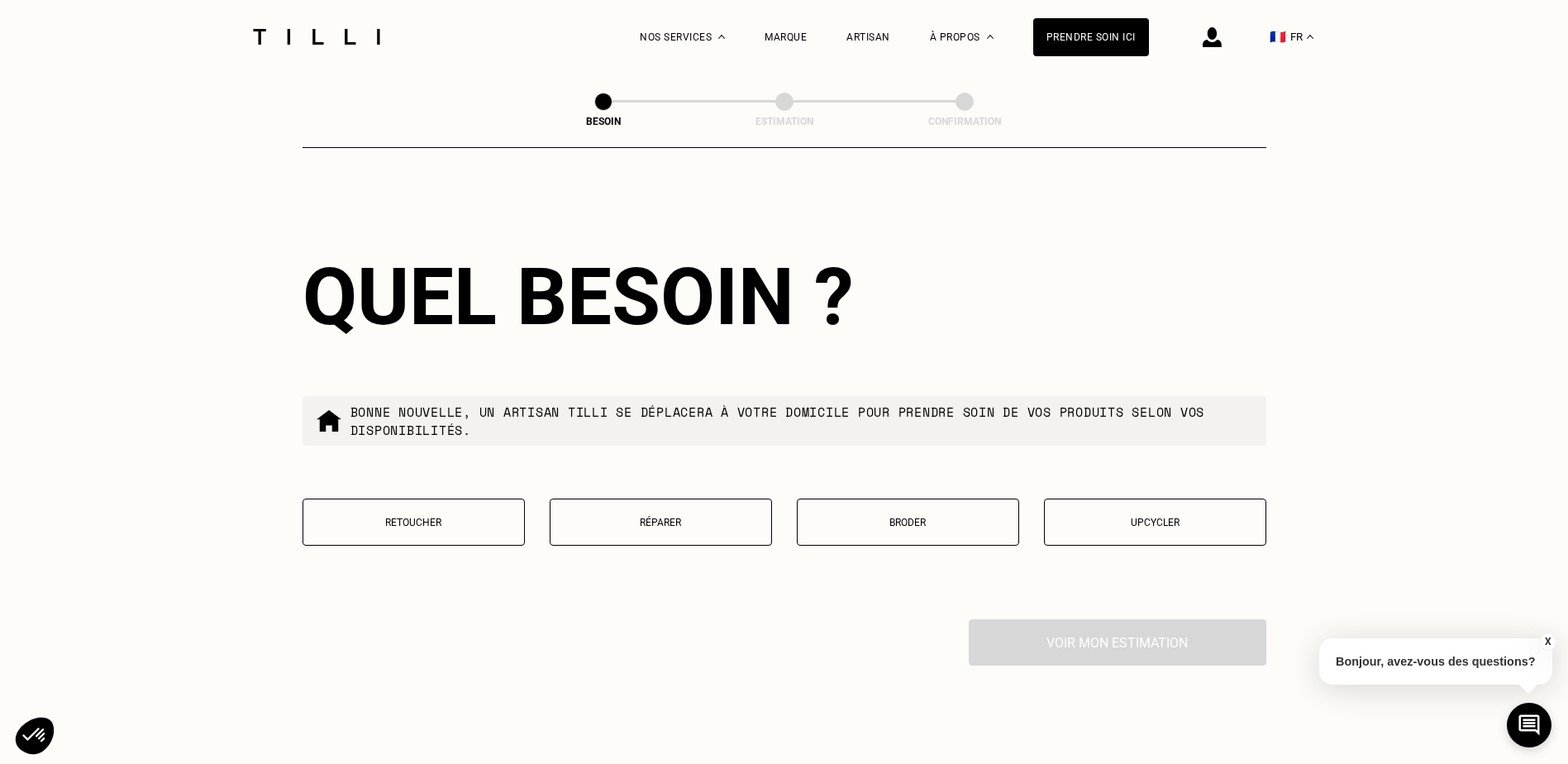
type input "75017"
drag, startPoint x: 463, startPoint y: 521, endPoint x: 480, endPoint y: 550, distance: 33.6
click at [468, 530] on button "Retoucher" at bounding box center [414, 522] width 222 height 47
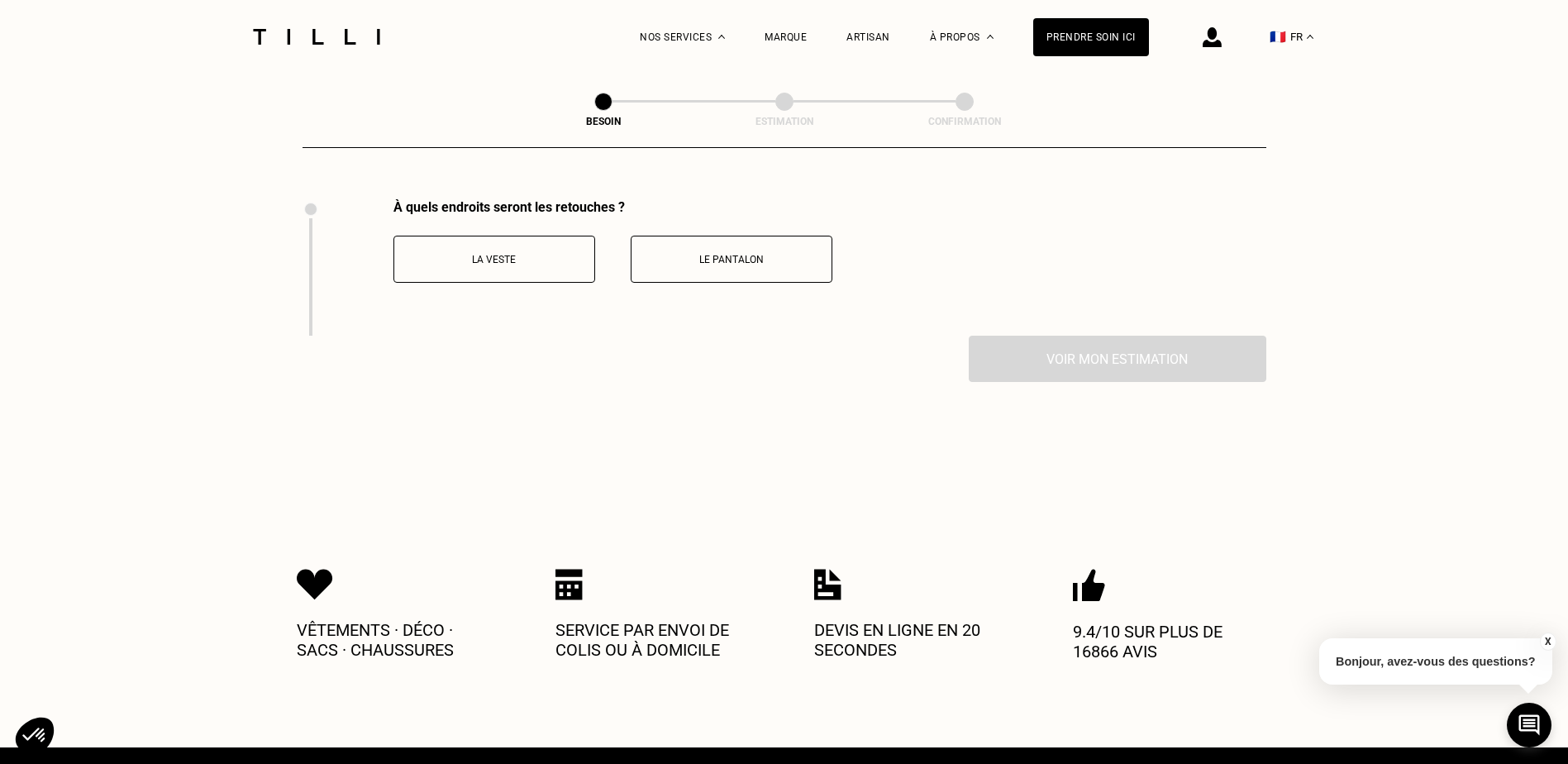
scroll to position [2275, 0]
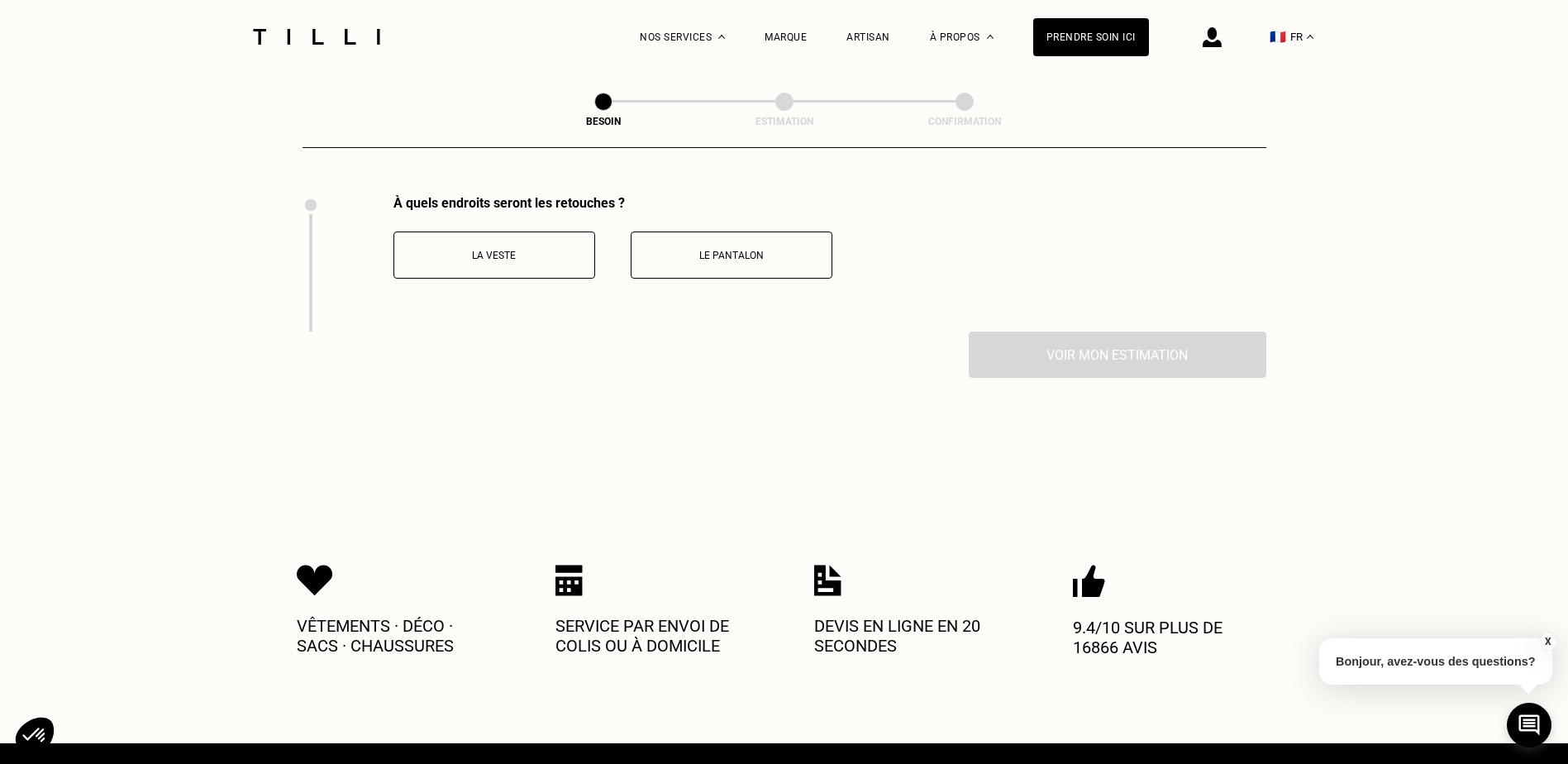
click at [562, 250] on p "La veste" at bounding box center [494, 255] width 184 height 11
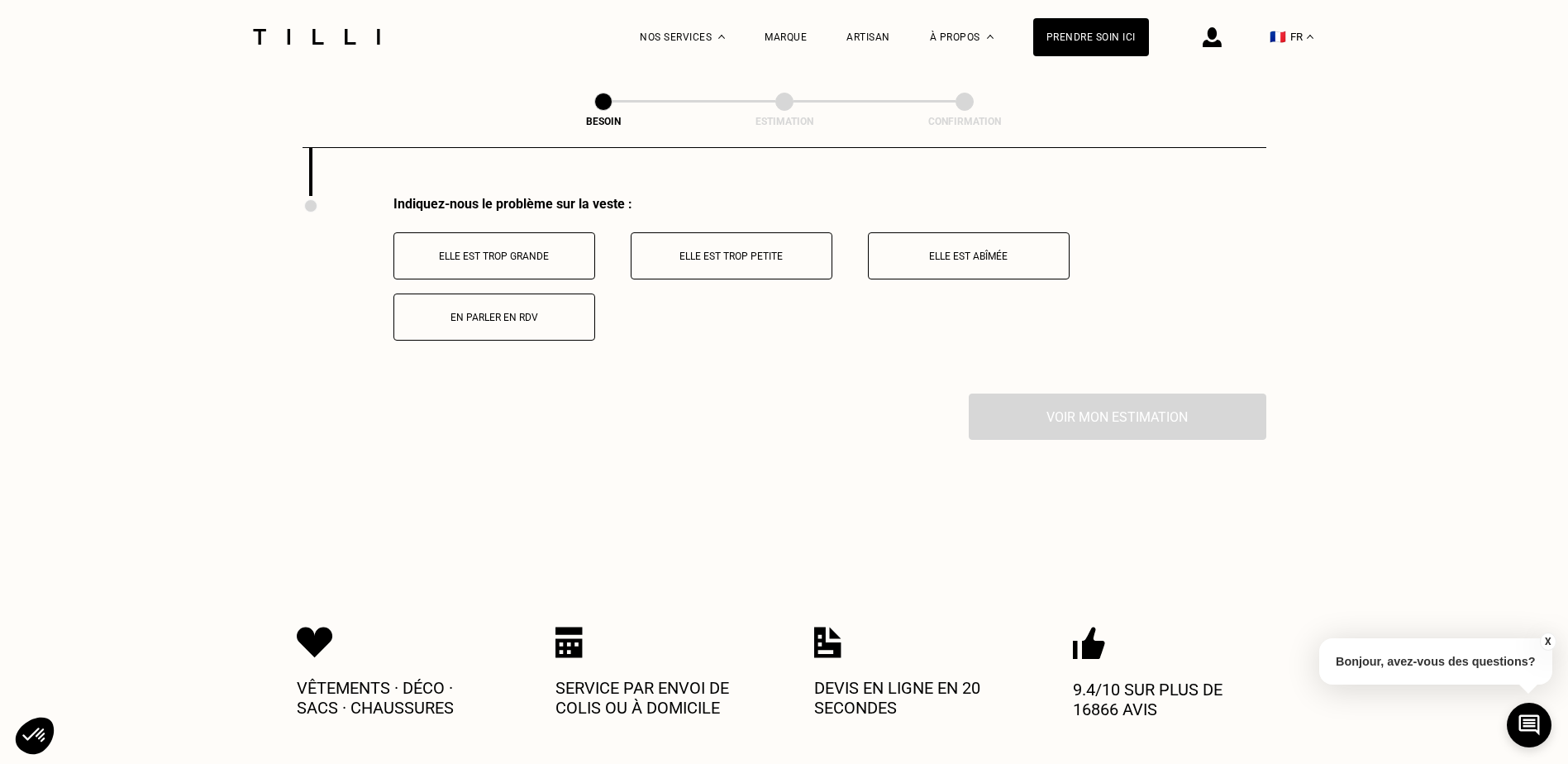
scroll to position [2412, 0]
click at [527, 310] on p "En parler en RDV" at bounding box center [494, 316] width 184 height 11
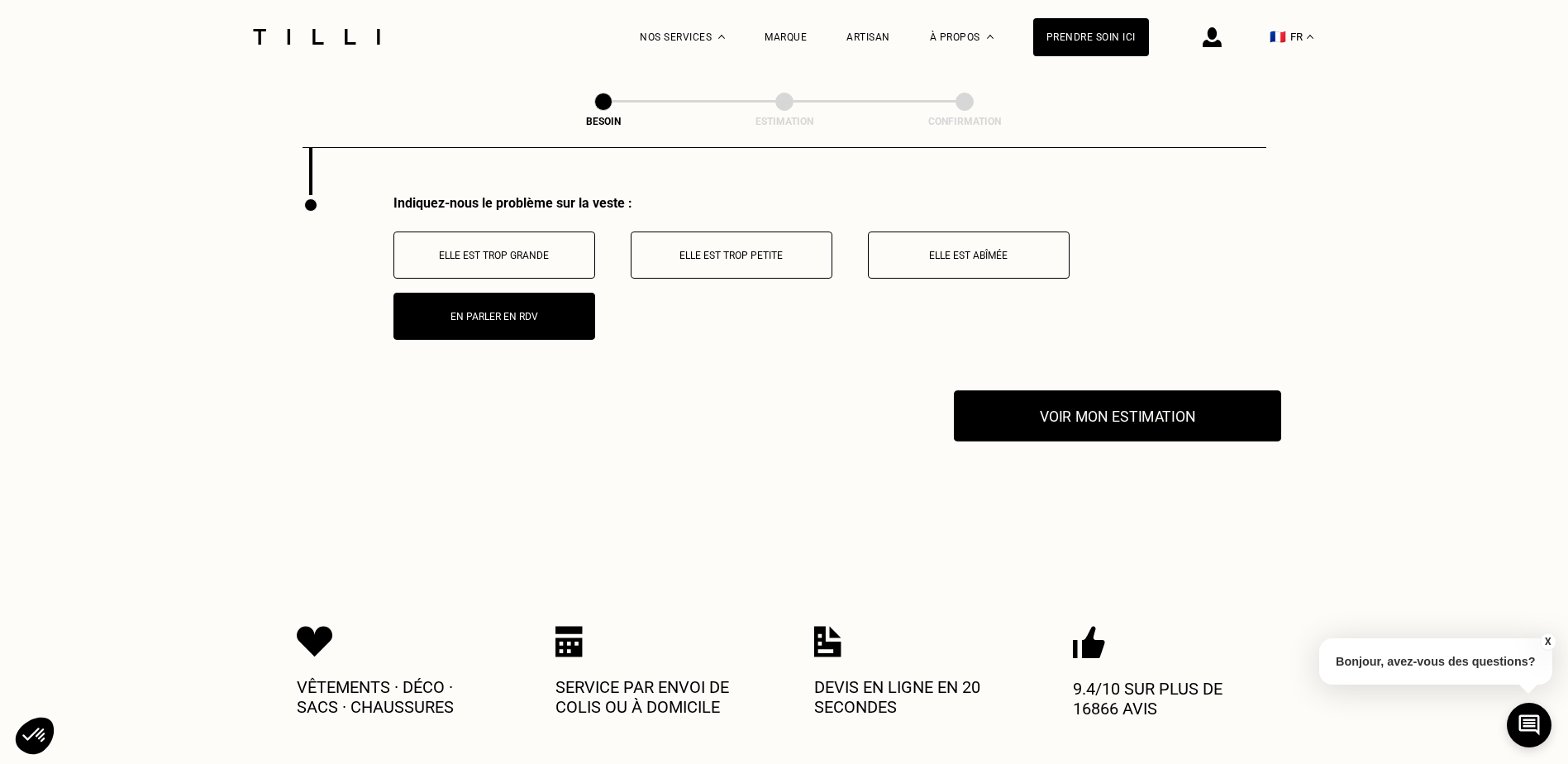
click at [1135, 417] on button "Voir mon estimation" at bounding box center [1117, 415] width 327 height 51
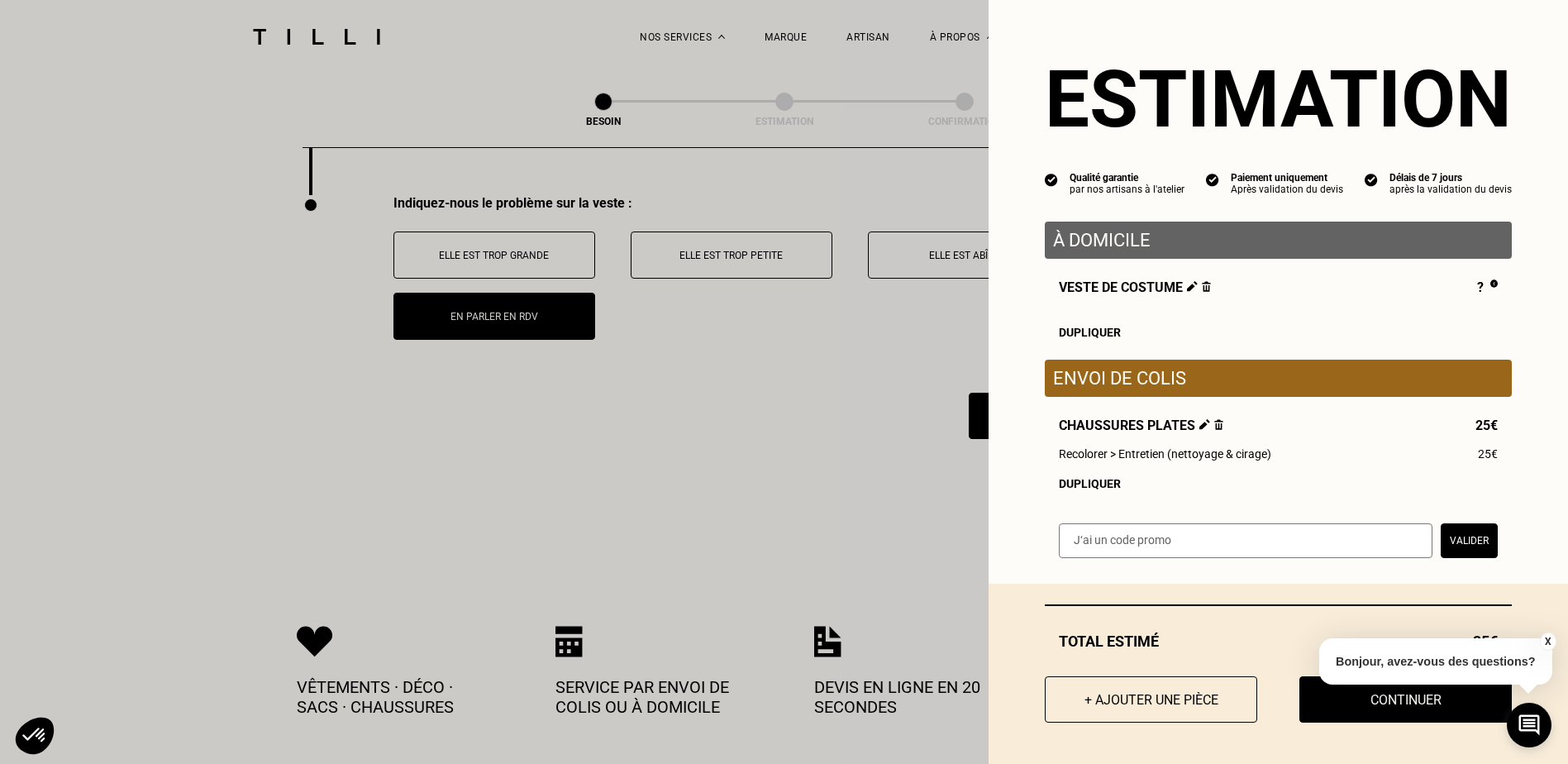
click at [1202, 290] on img at bounding box center [1206, 286] width 9 height 10
click at [1214, 429] on img at bounding box center [1218, 424] width 9 height 10
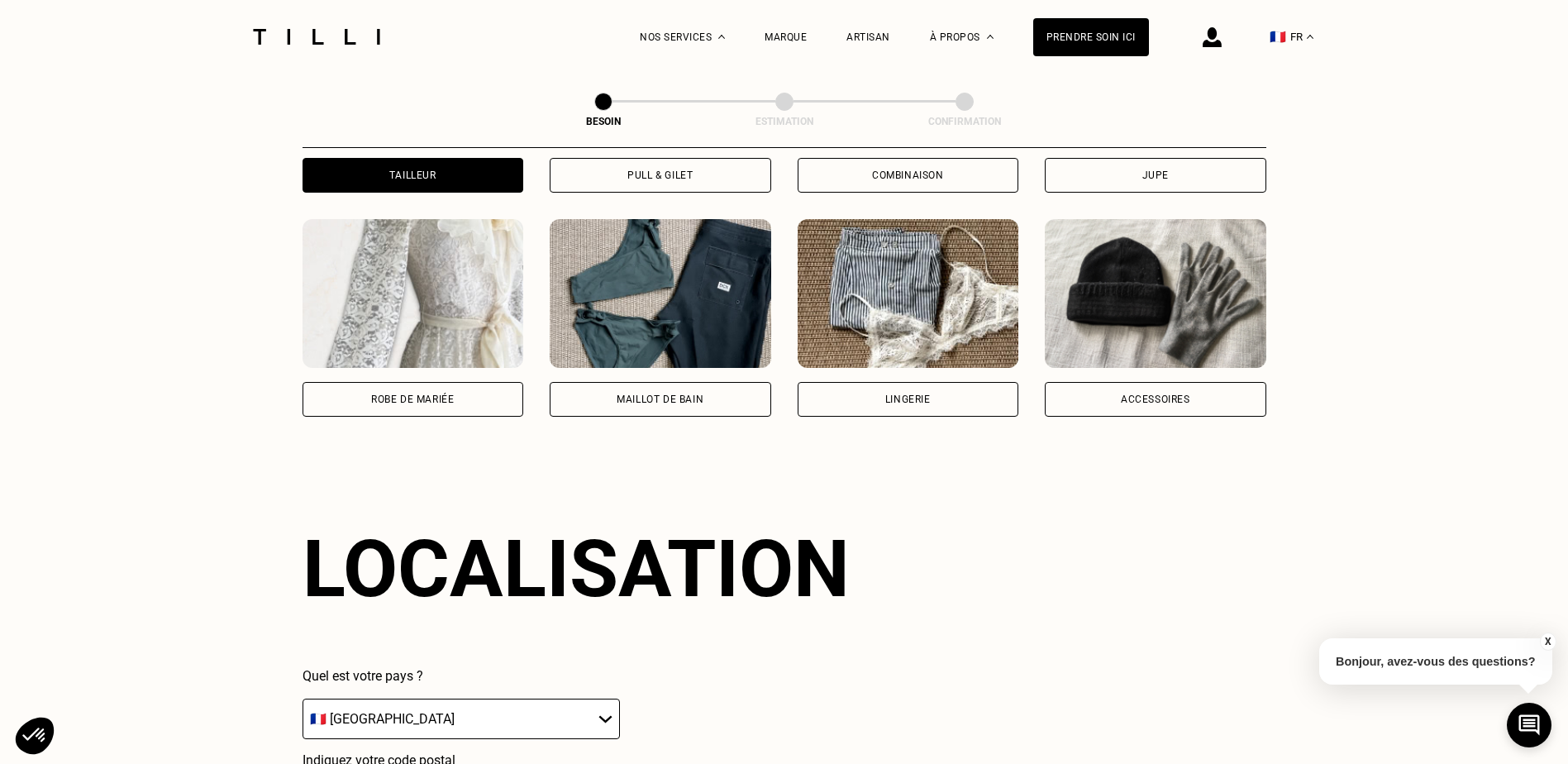
scroll to position [0, 0]
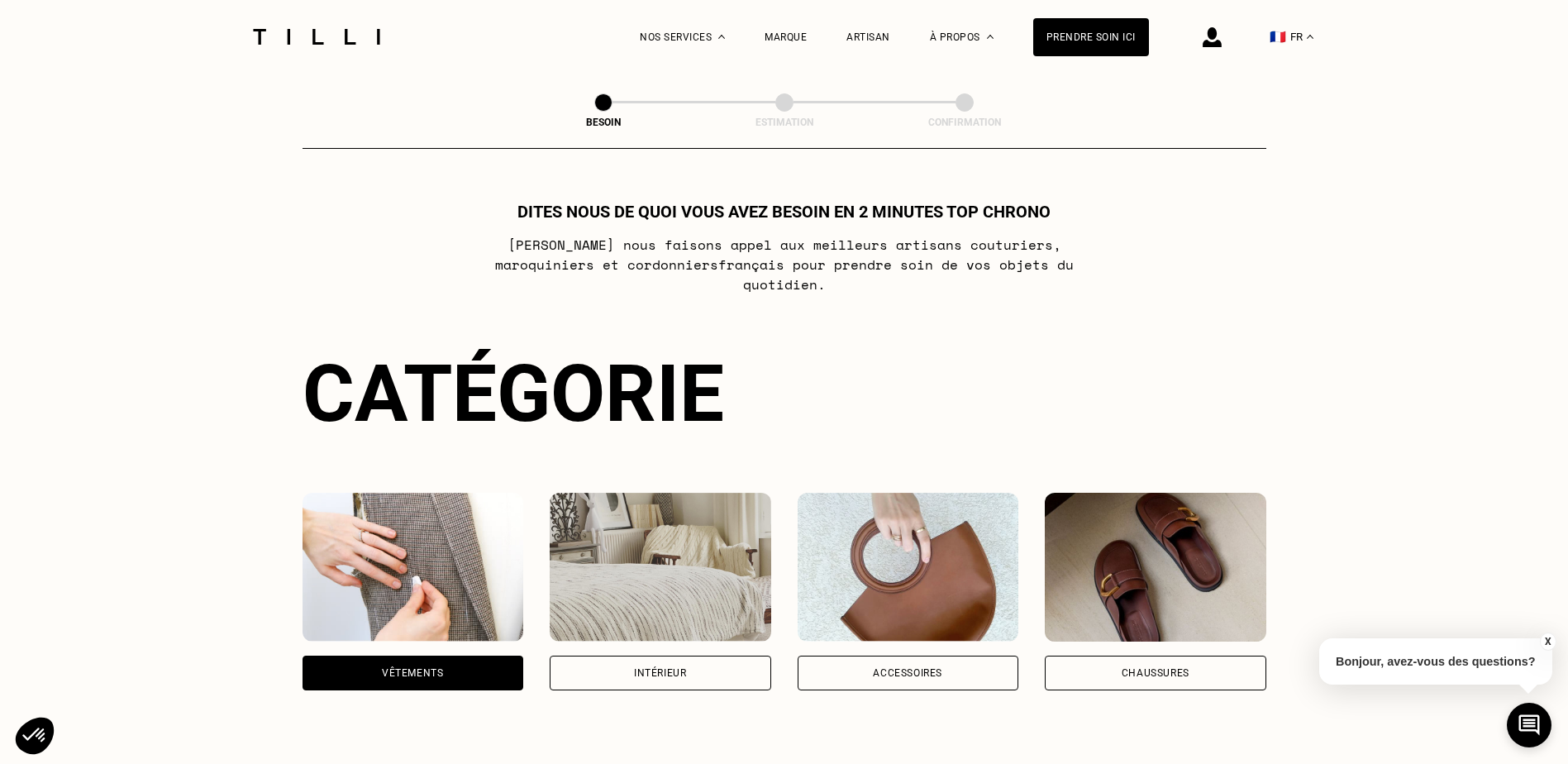
drag, startPoint x: 715, startPoint y: 505, endPoint x: 800, endPoint y: 180, distance: 335.9
click at [709, 100] on link "La Méthode" at bounding box center [683, 106] width 61 height 17
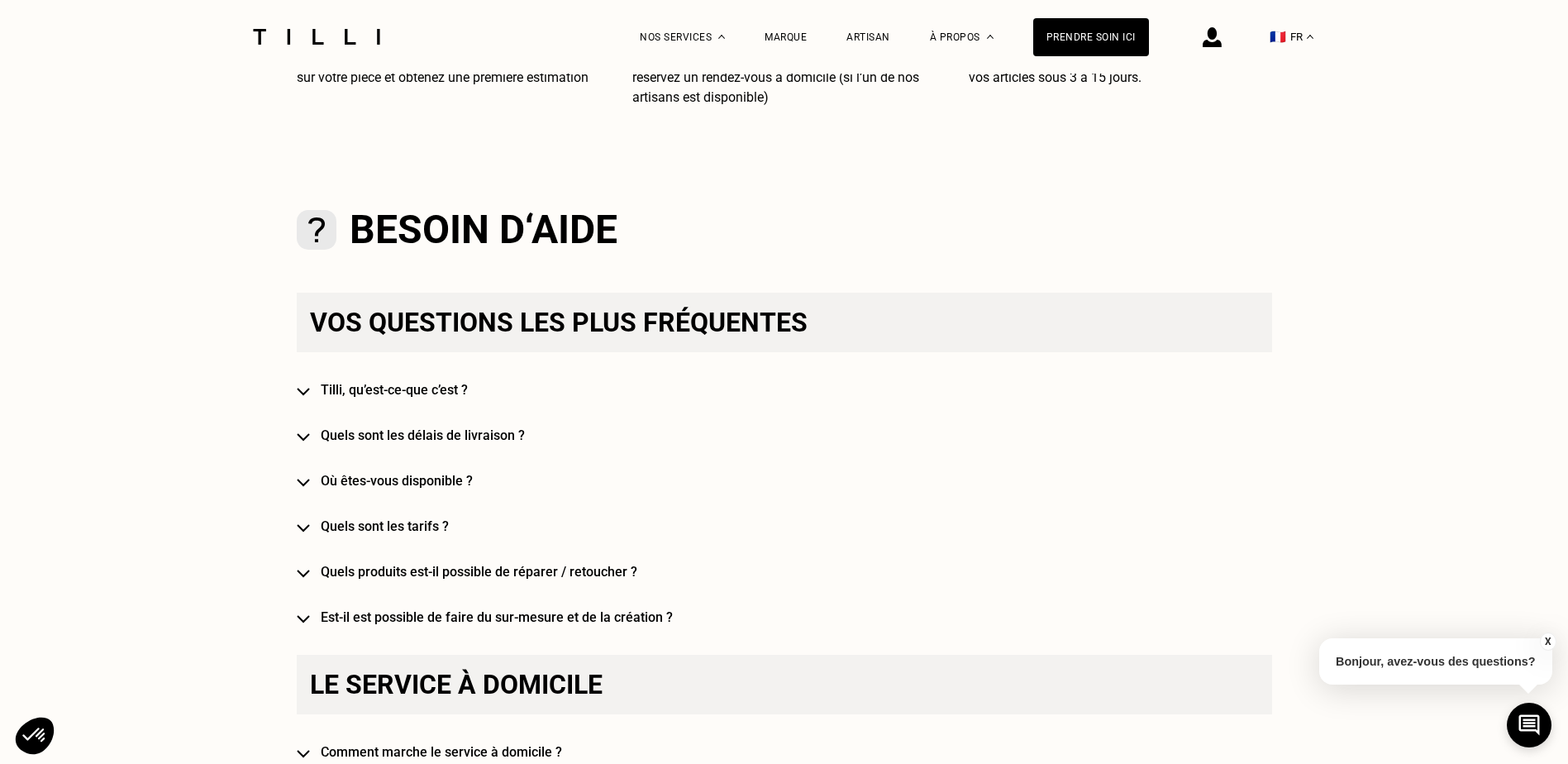
scroll to position [826, 0]
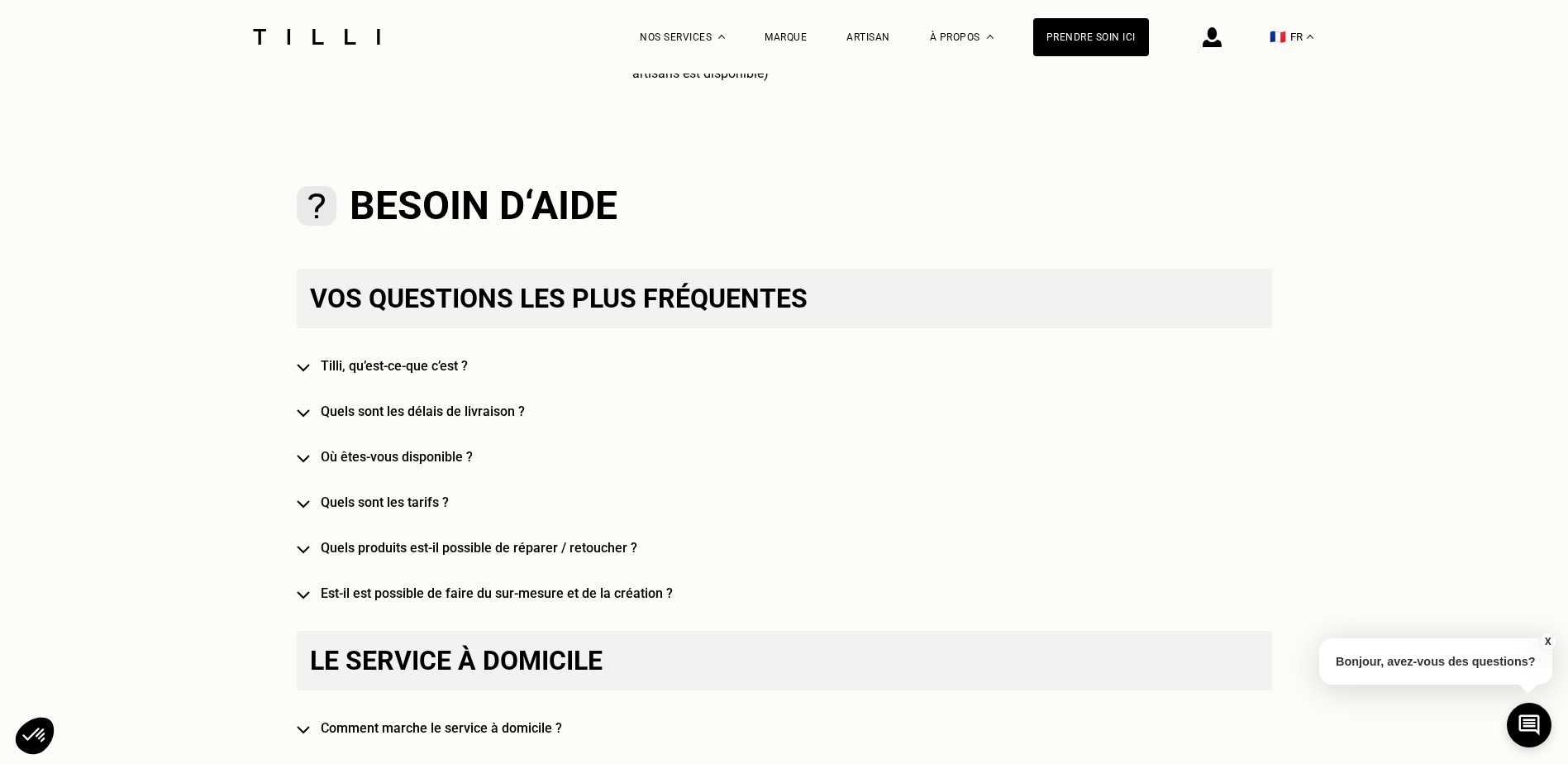
click at [309, 368] on div "Vos questions les plus fréquentes [PERSON_NAME], qu’est-ce-que c’est ? Quels so…" at bounding box center [784, 434] width 976 height 332
click at [309, 372] on img at bounding box center [303, 368] width 13 height 9
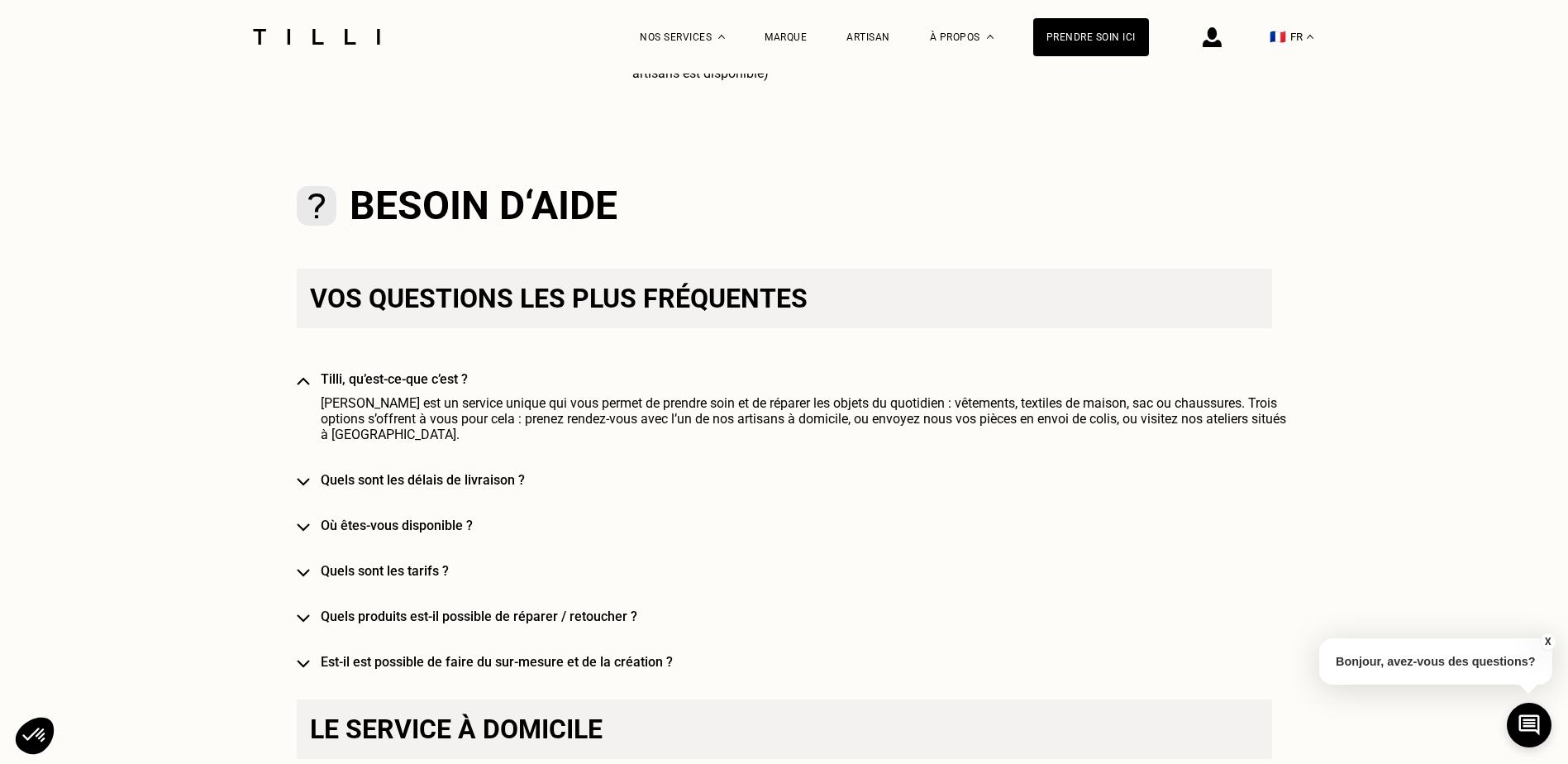
click at [307, 478] on img at bounding box center [303, 482] width 13 height 9
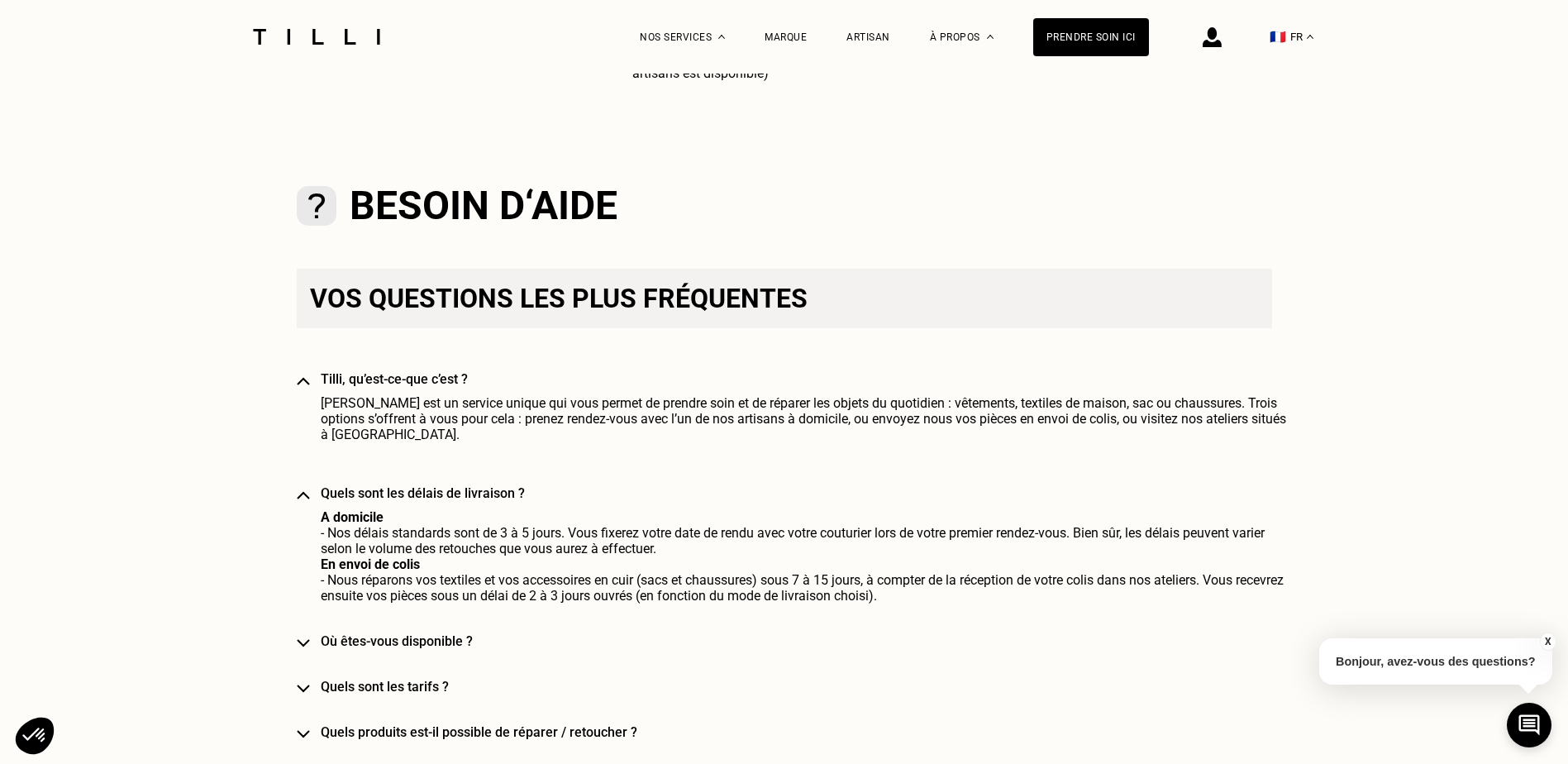
click at [305, 488] on div "Vos questions les plus fréquentes [PERSON_NAME], qu’est-ce-que c’est ? Tilli es…" at bounding box center [784, 527] width 976 height 517
click at [304, 639] on img at bounding box center [303, 643] width 13 height 9
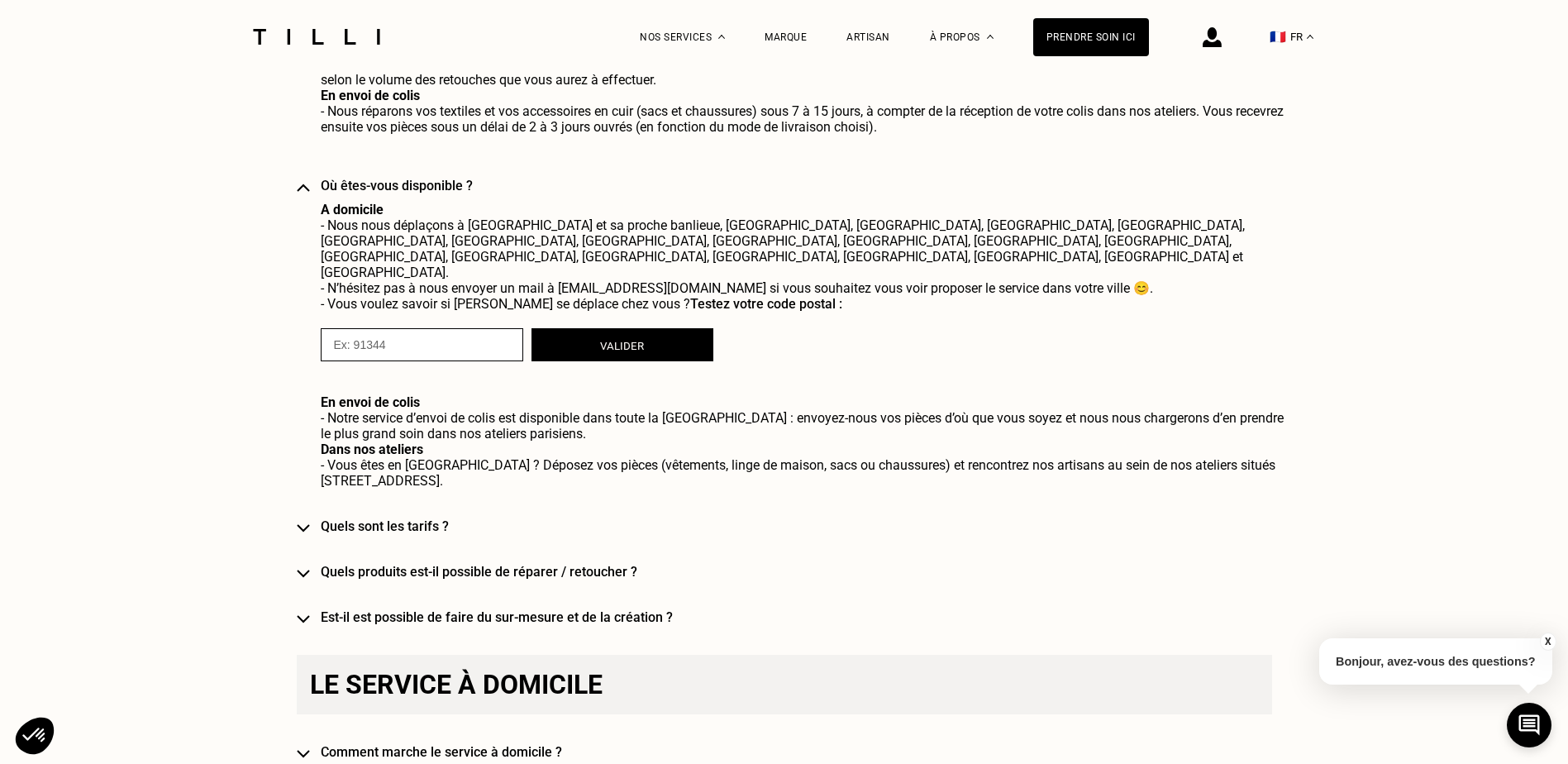
scroll to position [1322, 0]
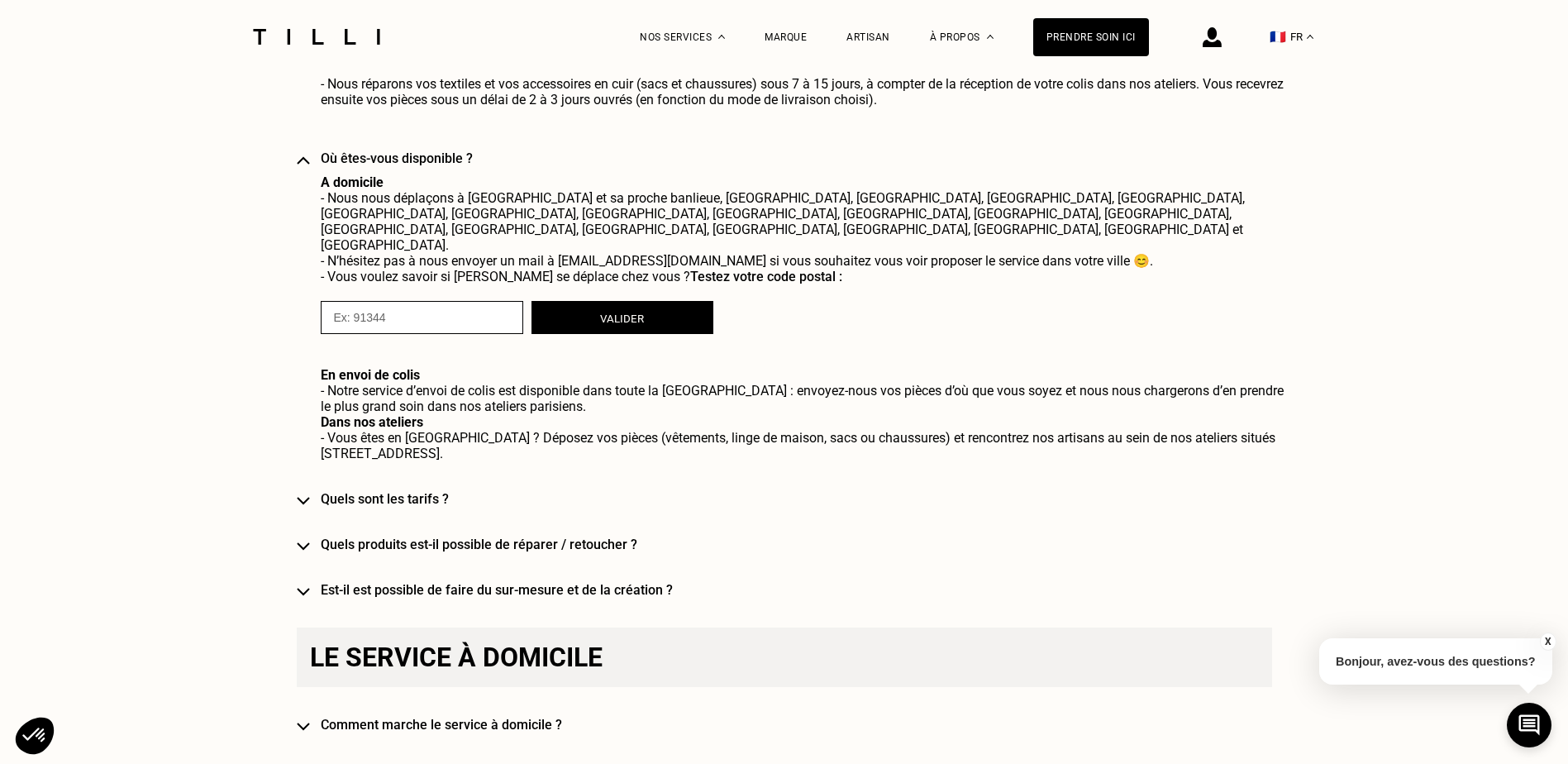
click at [306, 497] on img at bounding box center [303, 501] width 13 height 9
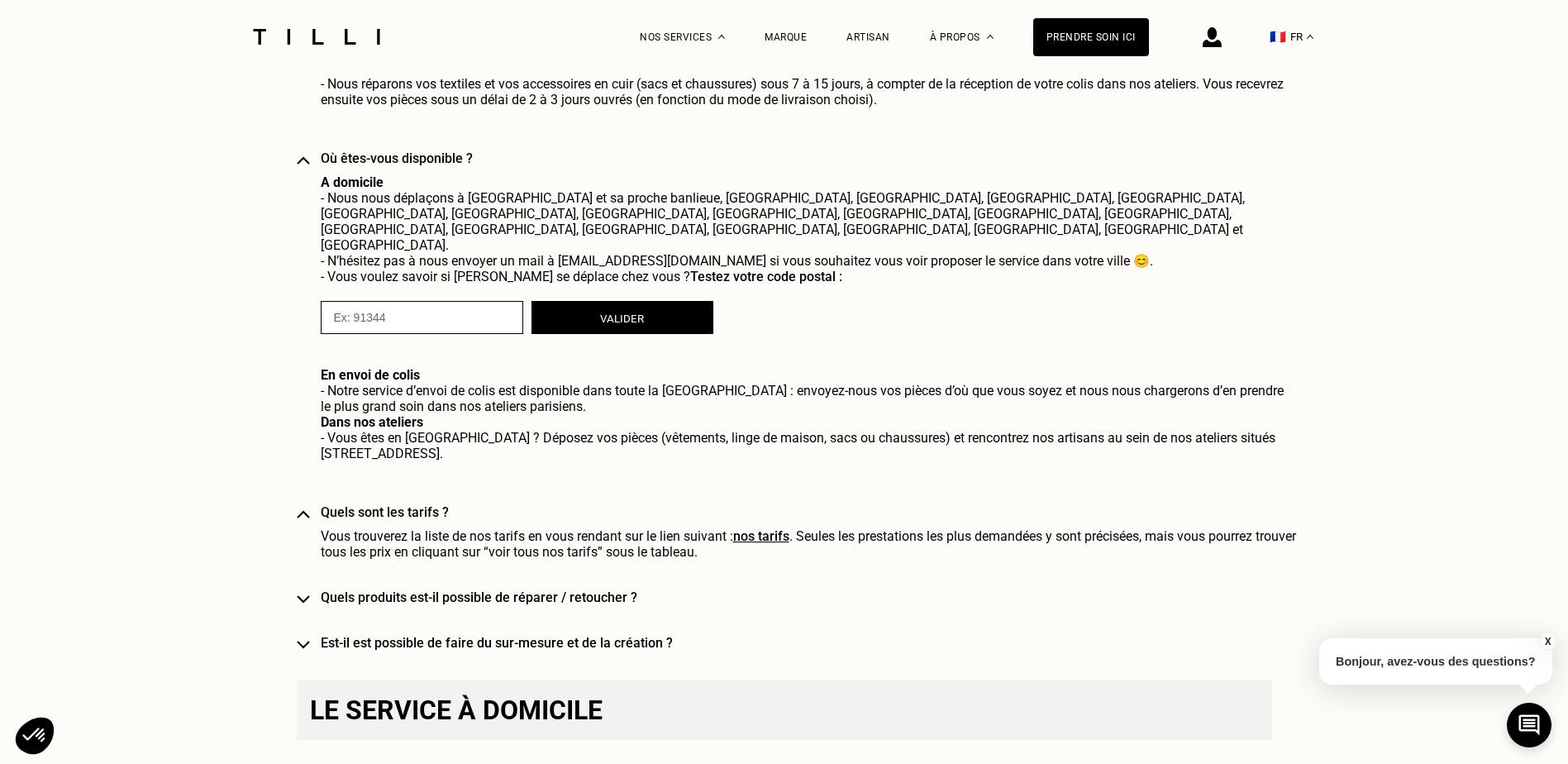
scroll to position [1405, 0]
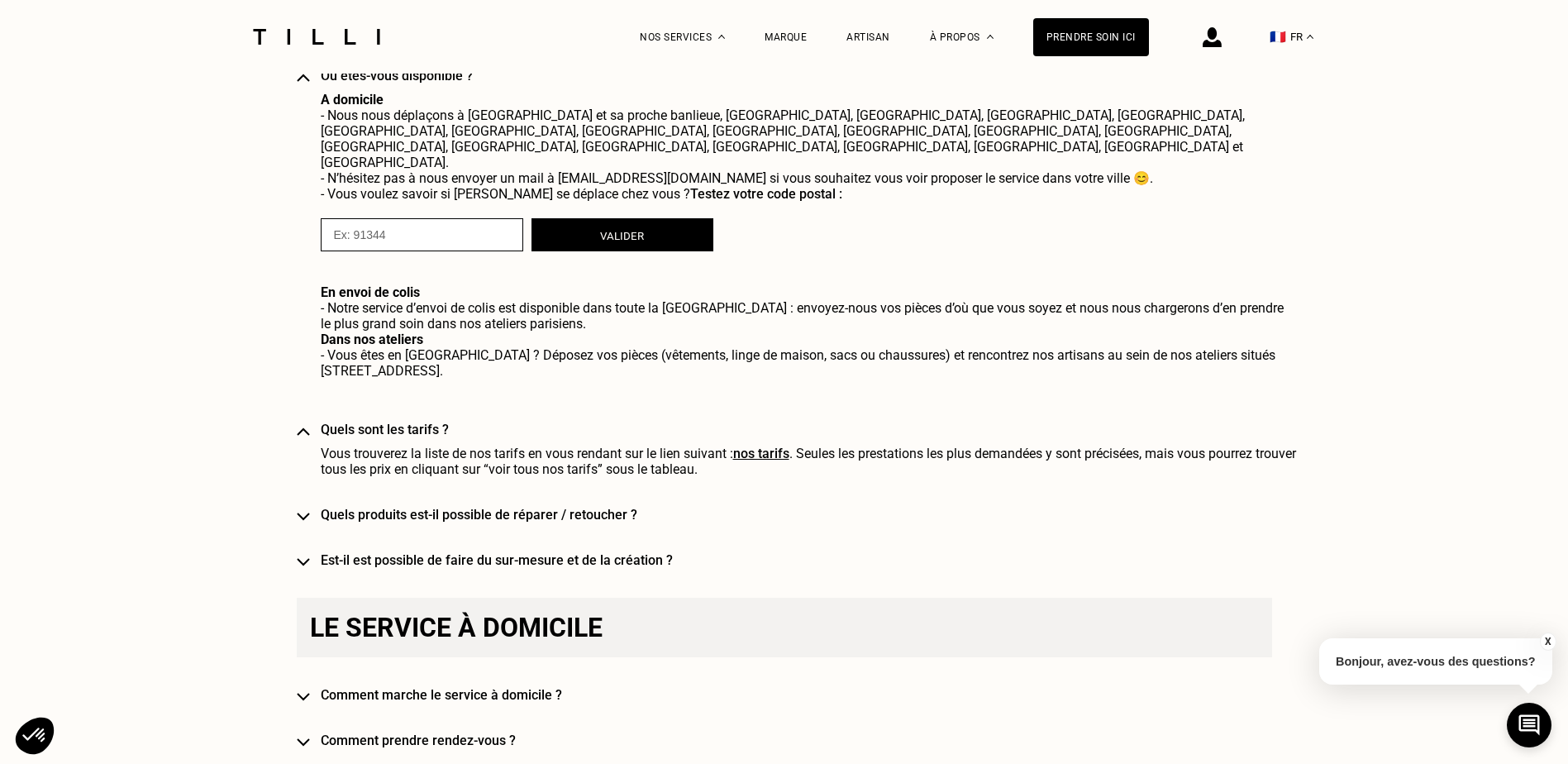
click at [309, 513] on img at bounding box center [303, 517] width 13 height 9
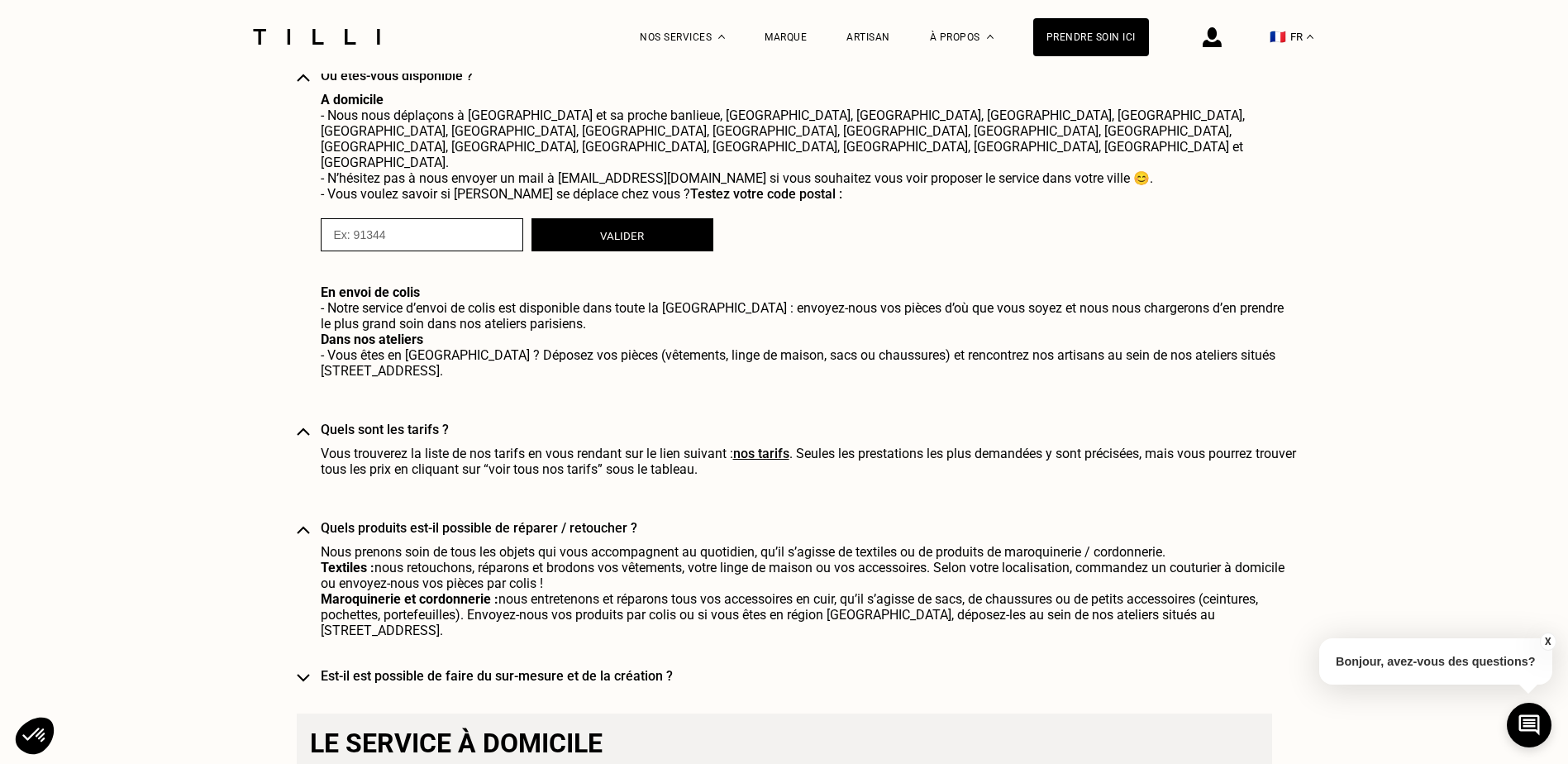
click at [306, 674] on img at bounding box center [303, 678] width 13 height 9
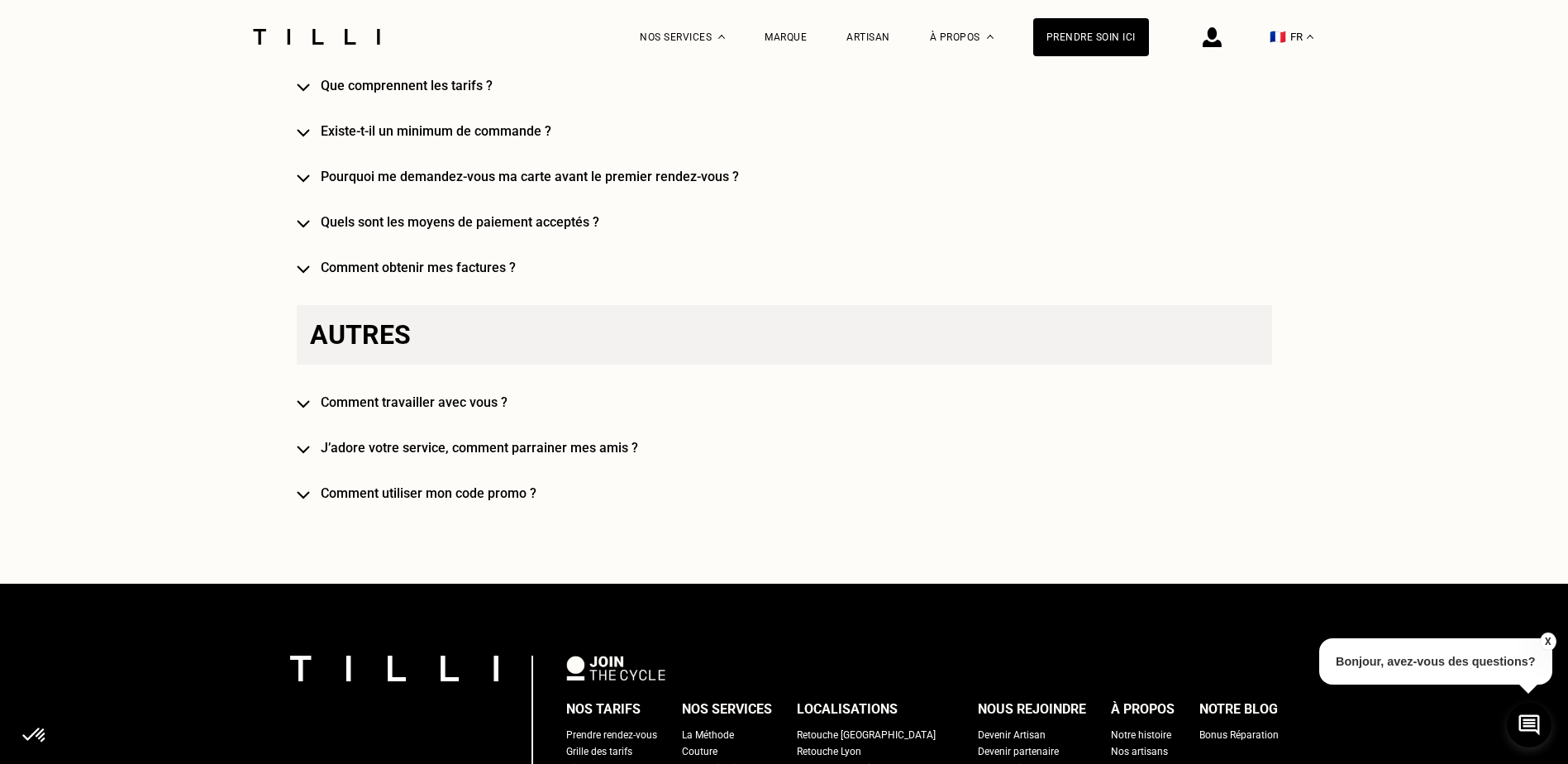
scroll to position [4133, 0]
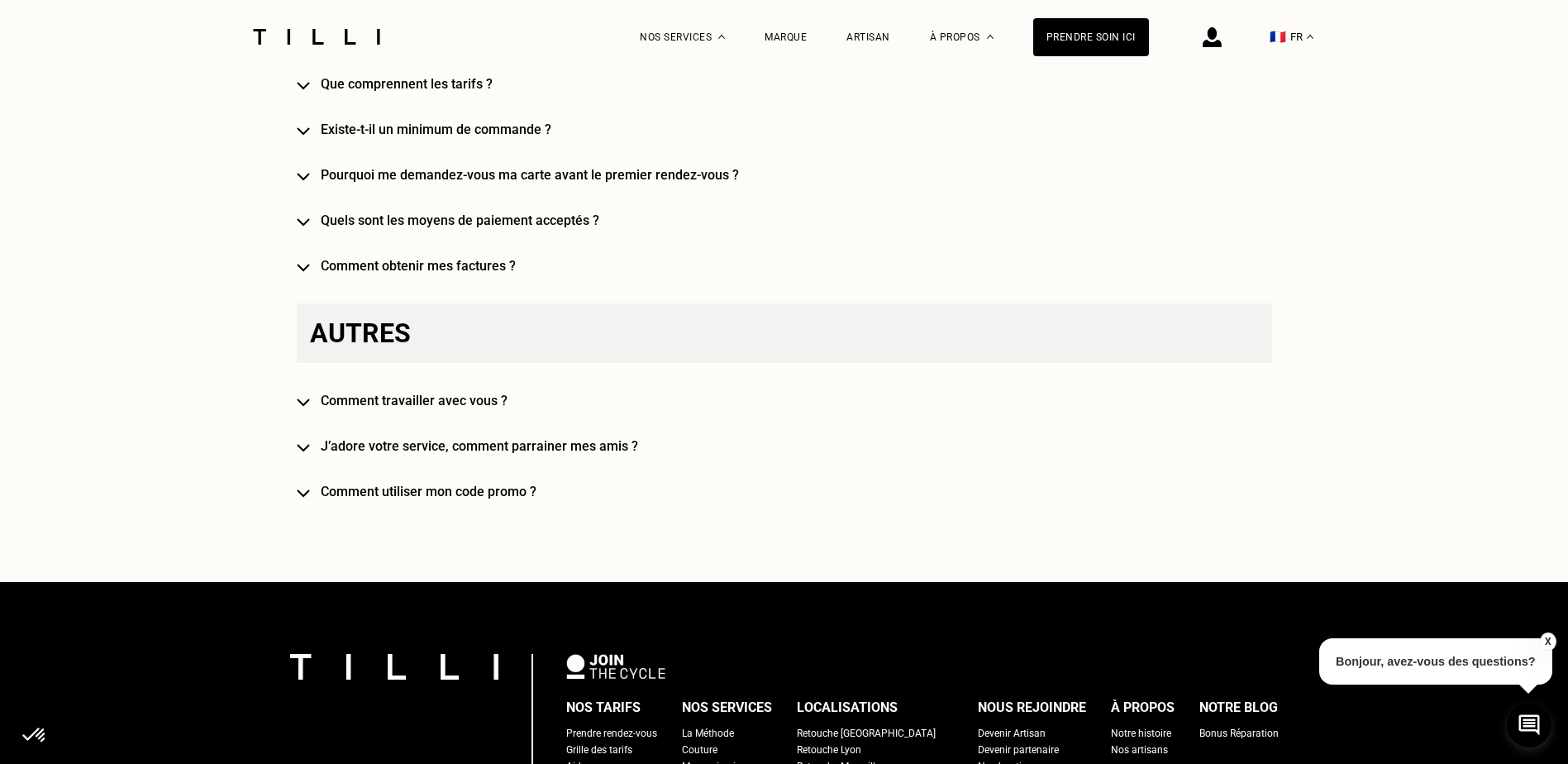
click at [310, 398] on img at bounding box center [303, 402] width 13 height 9
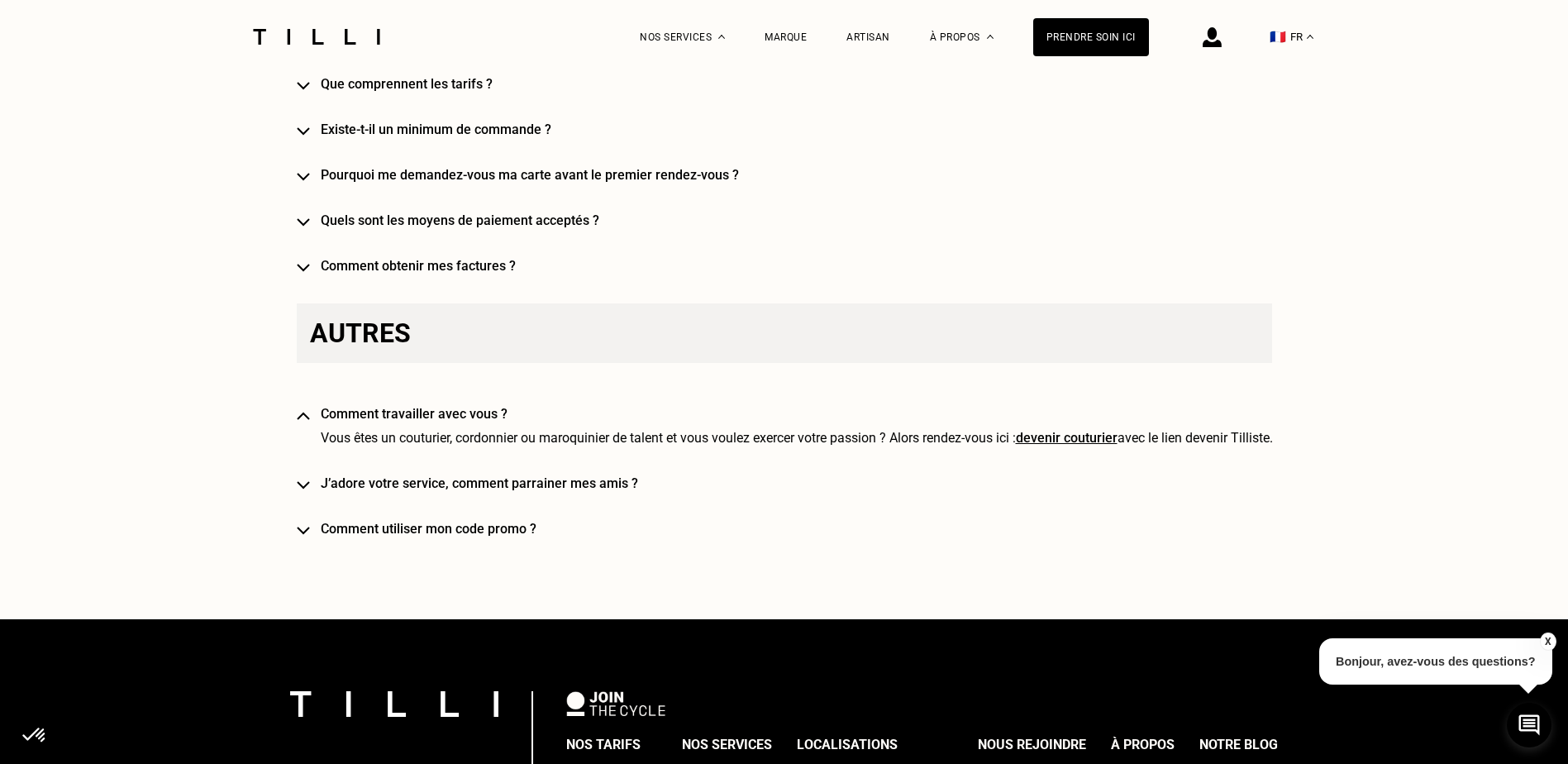
click at [310, 481] on img at bounding box center [303, 486] width 13 height 9
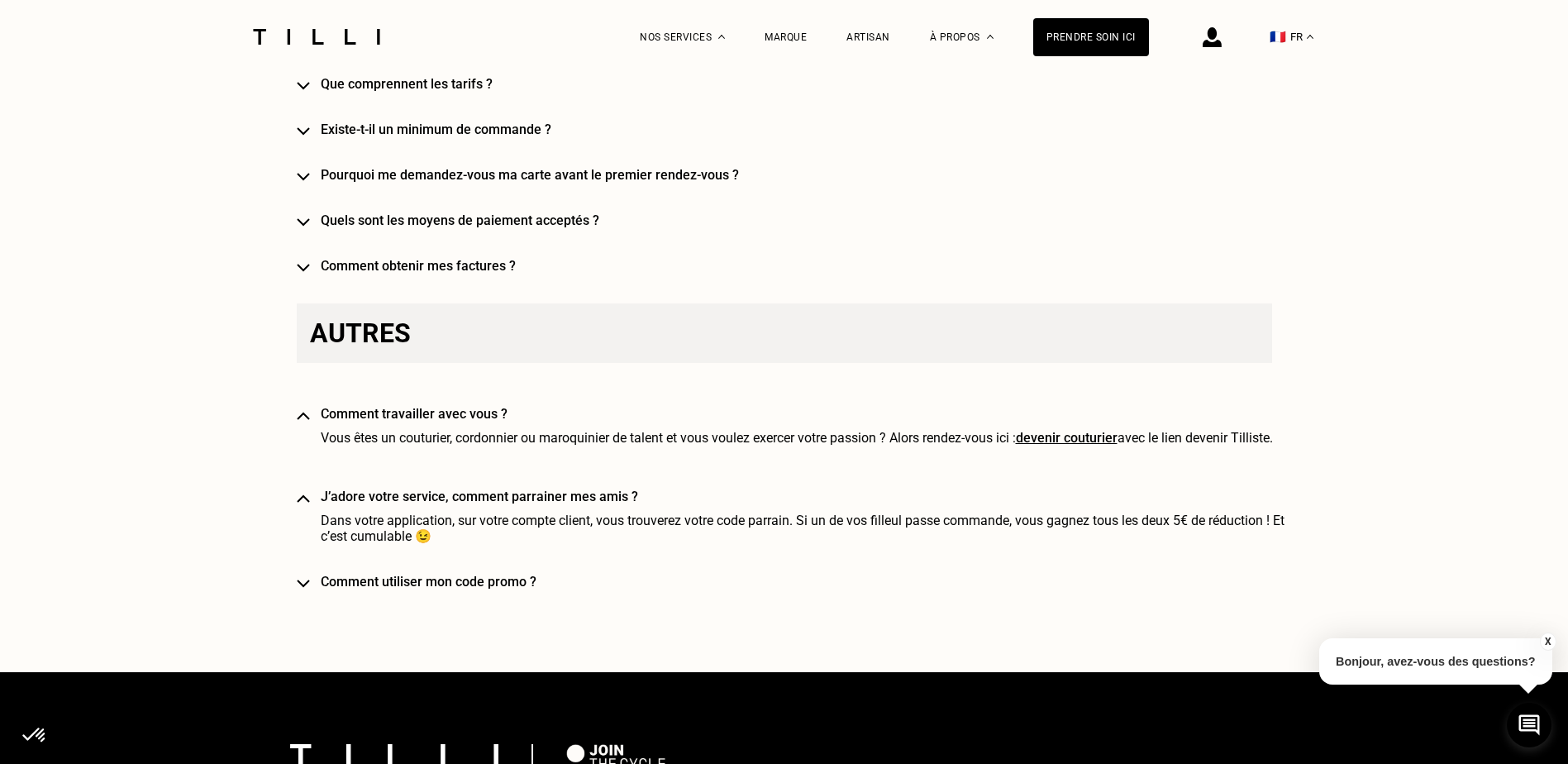
click at [309, 579] on img at bounding box center [303, 584] width 13 height 9
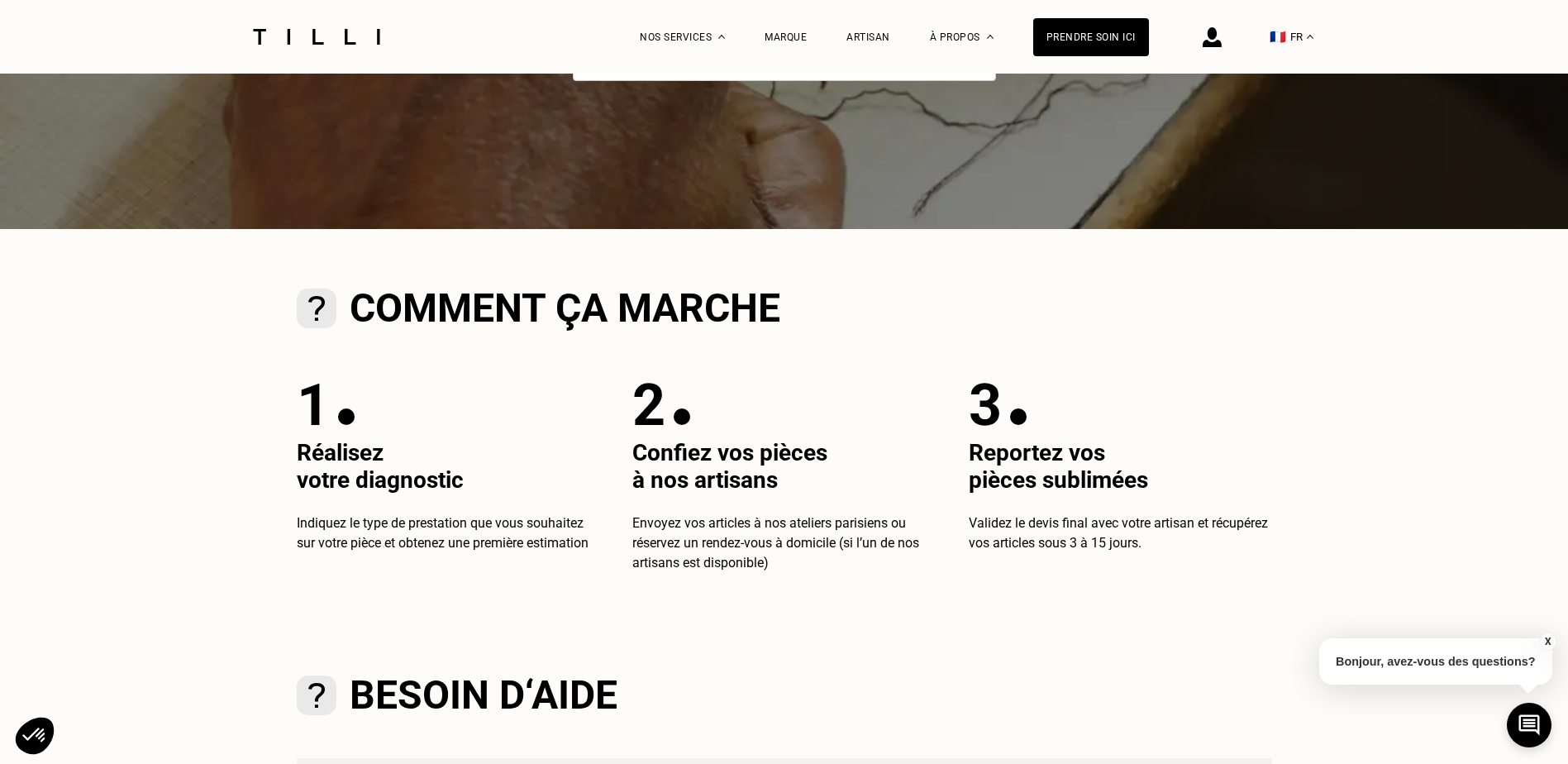
scroll to position [0, 0]
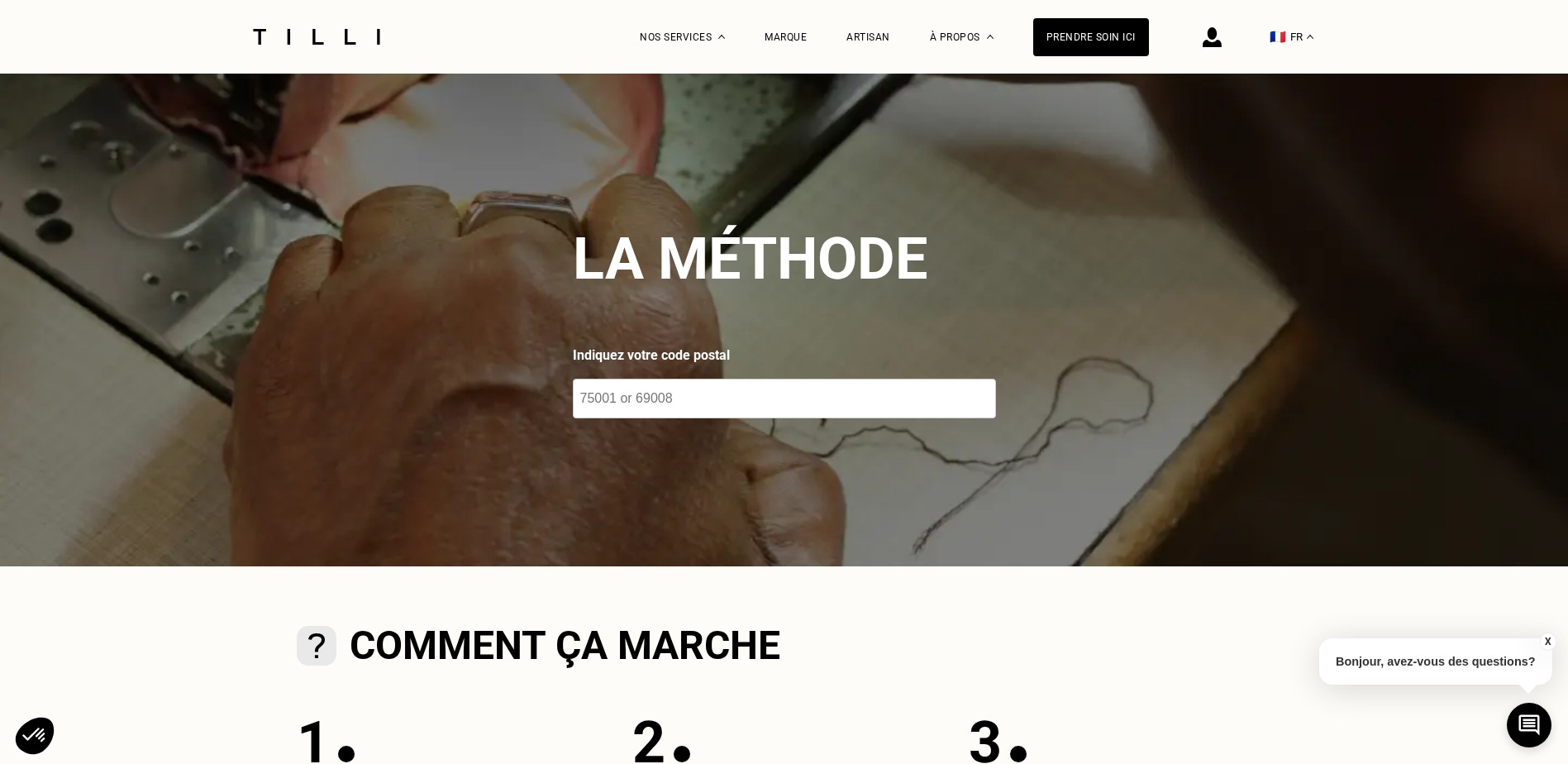
drag, startPoint x: 1508, startPoint y: 589, endPoint x: 1461, endPoint y: 349, distance: 244.6
